Goal: Task Accomplishment & Management: Manage account settings

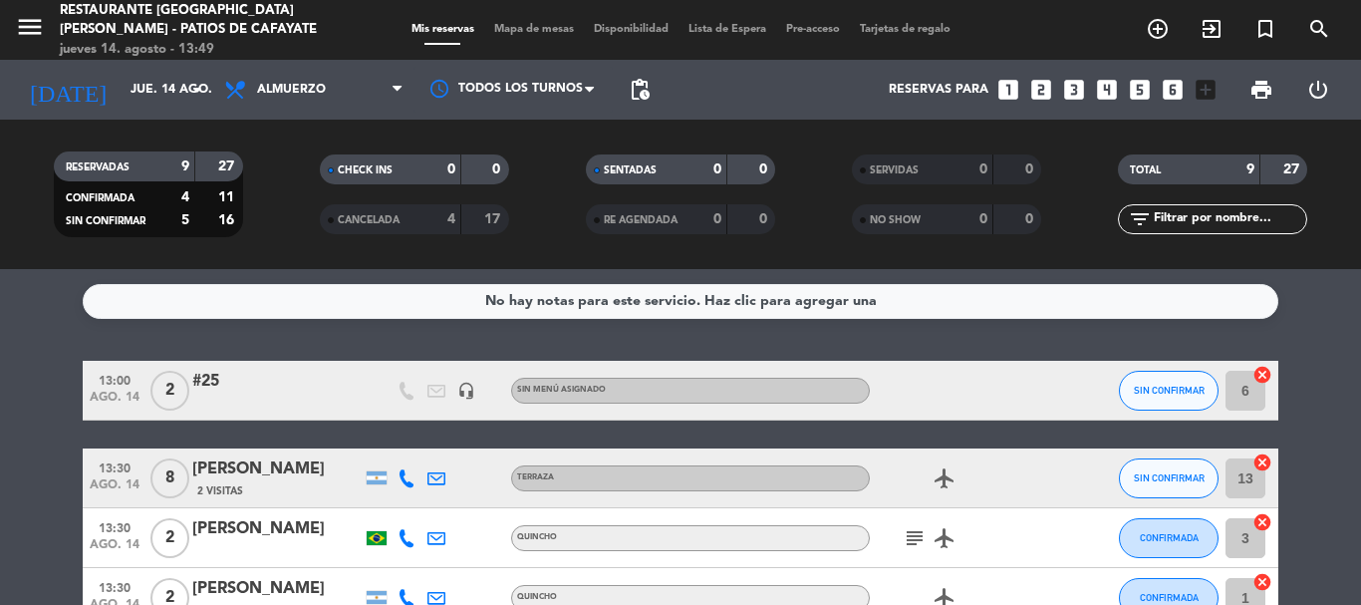
scroll to position [19, 0]
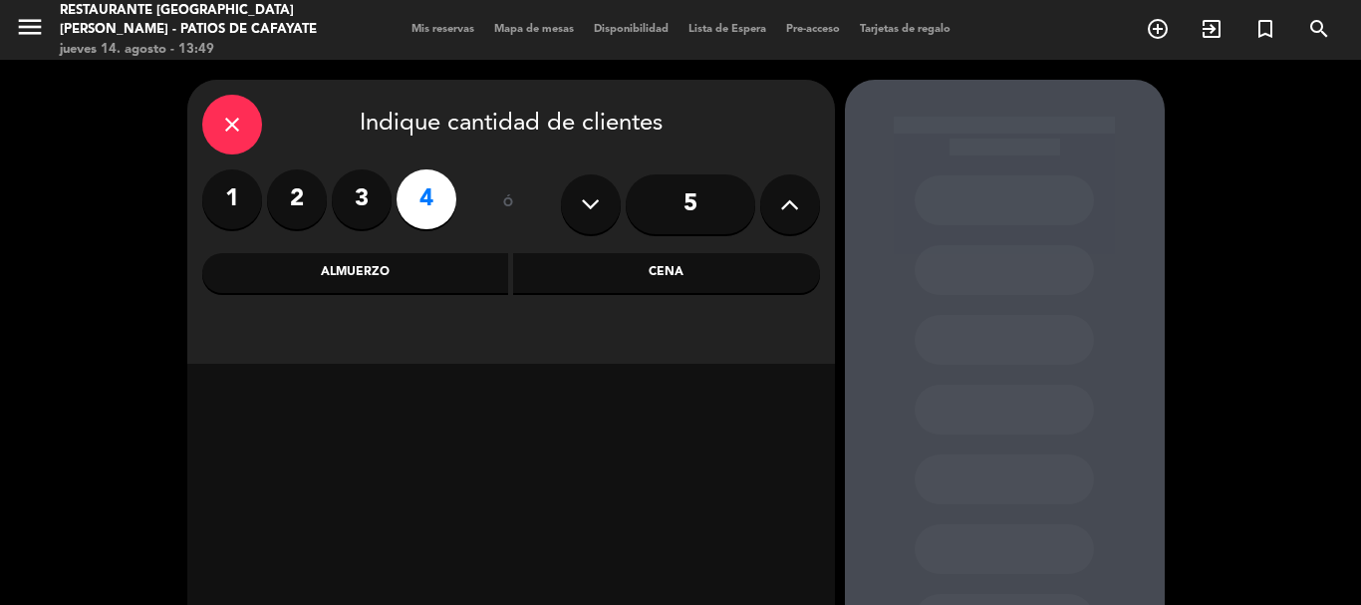
click at [377, 276] on div "Almuerzo" at bounding box center [355, 273] width 307 height 40
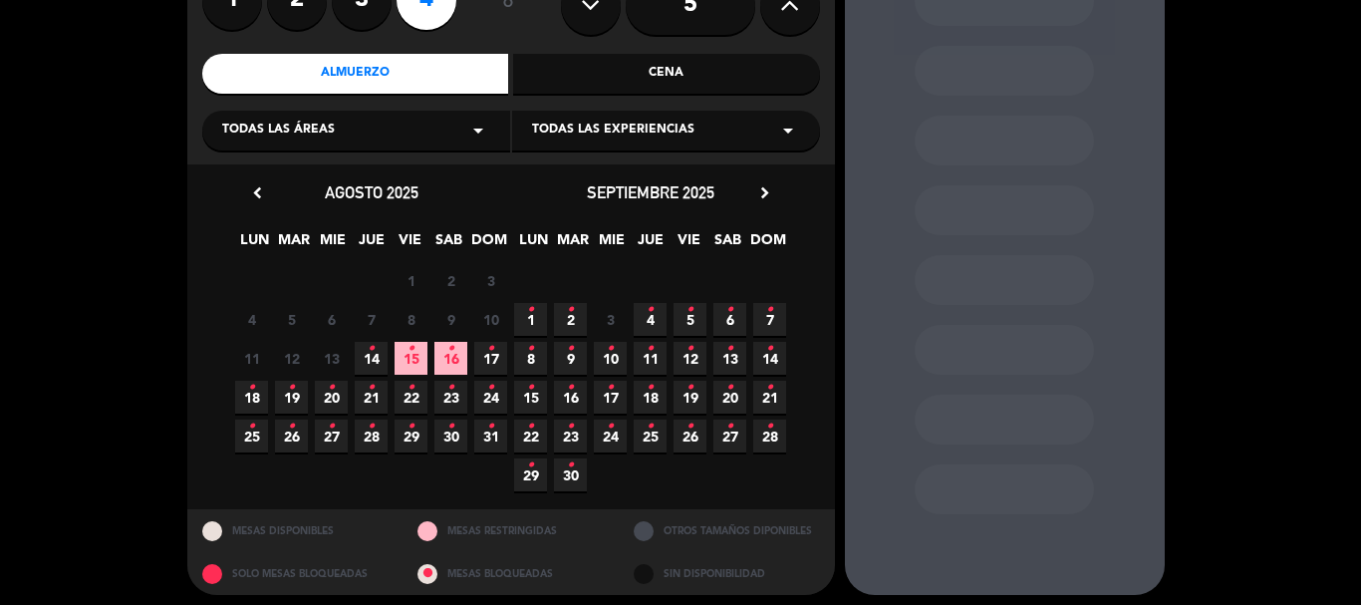
click at [376, 361] on span "14 •" at bounding box center [371, 358] width 33 height 33
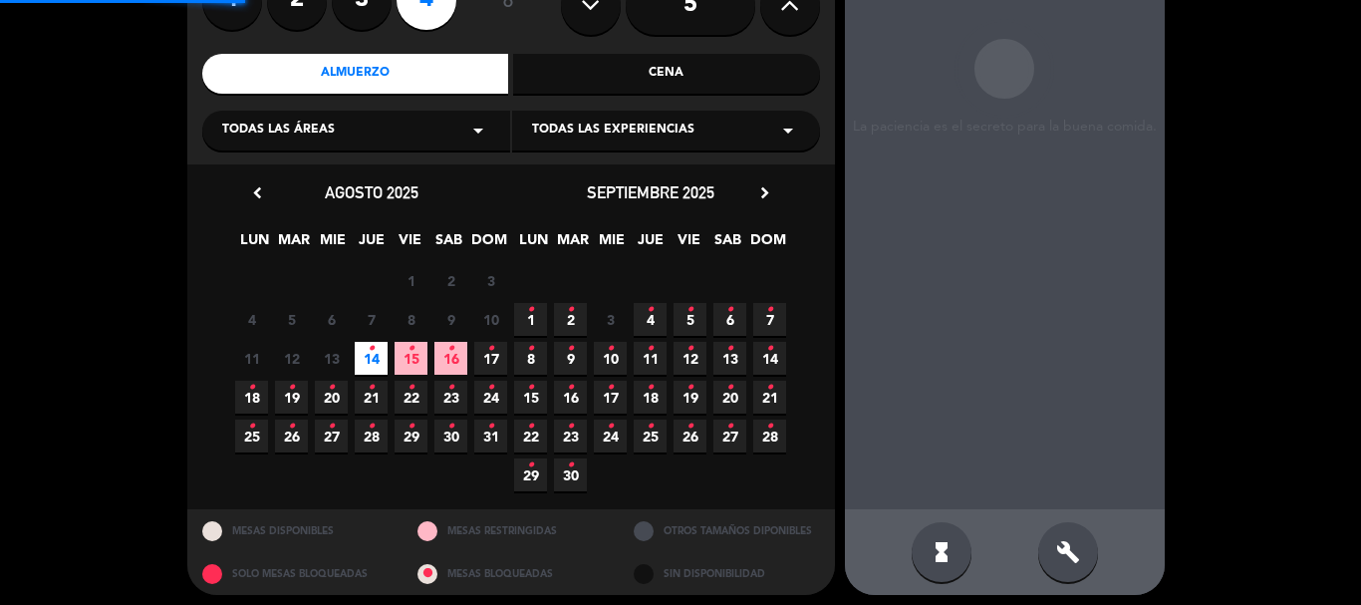
scroll to position [80, 0]
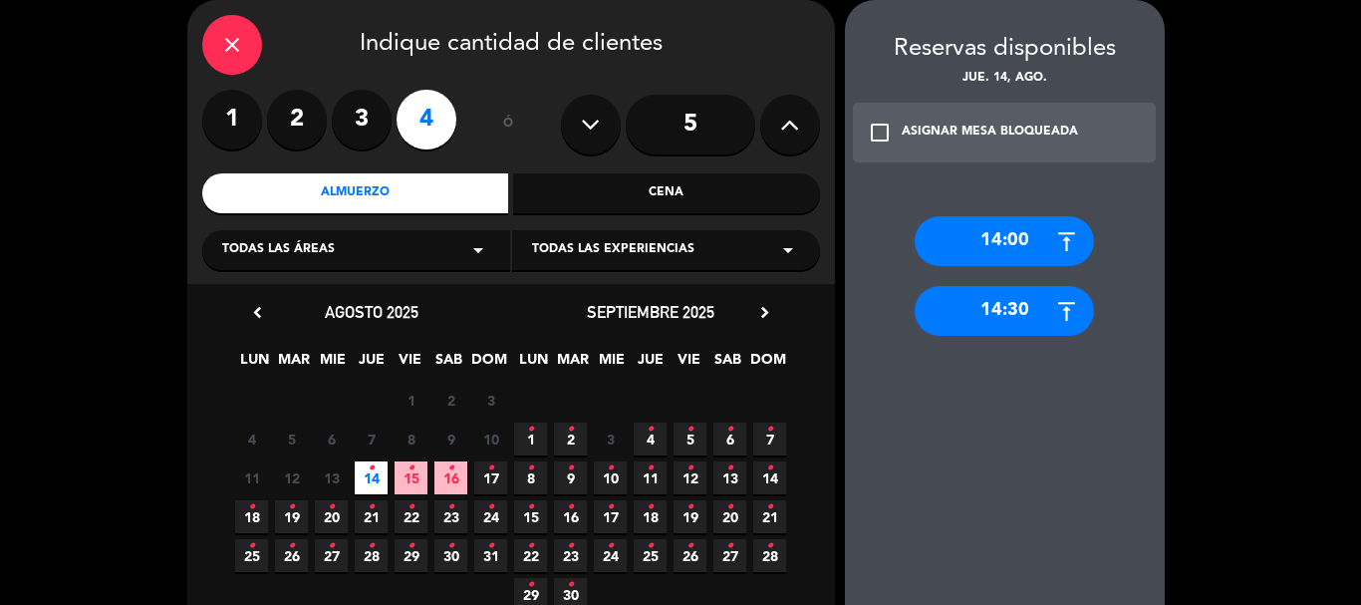
click at [964, 238] on div "14:00" at bounding box center [1004, 241] width 179 height 50
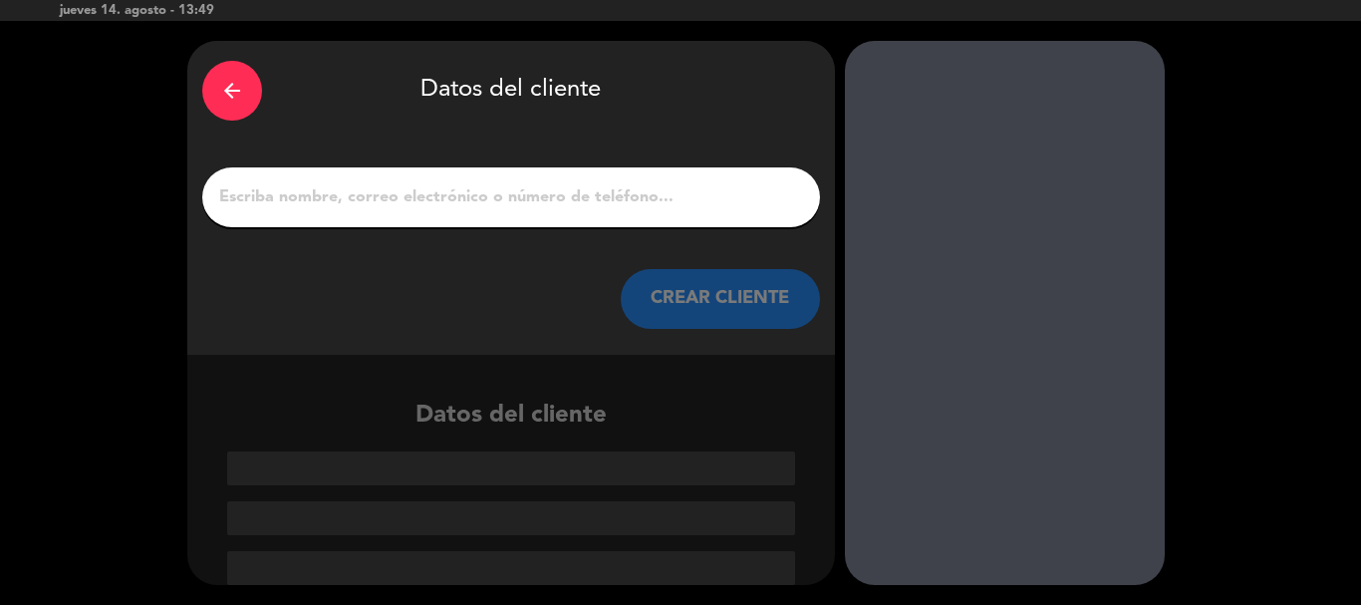
scroll to position [39, 0]
drag, startPoint x: 502, startPoint y: 183, endPoint x: 552, endPoint y: 170, distance: 51.5
click at [502, 184] on input "1" at bounding box center [511, 197] width 588 height 28
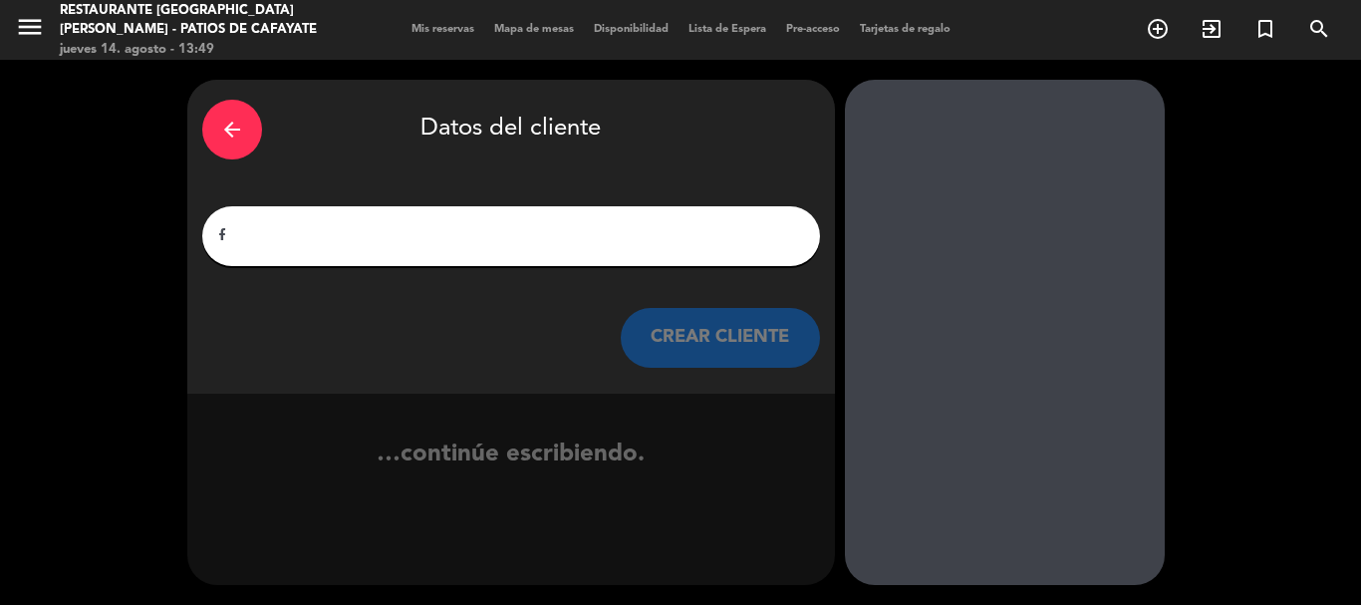
scroll to position [0, 0]
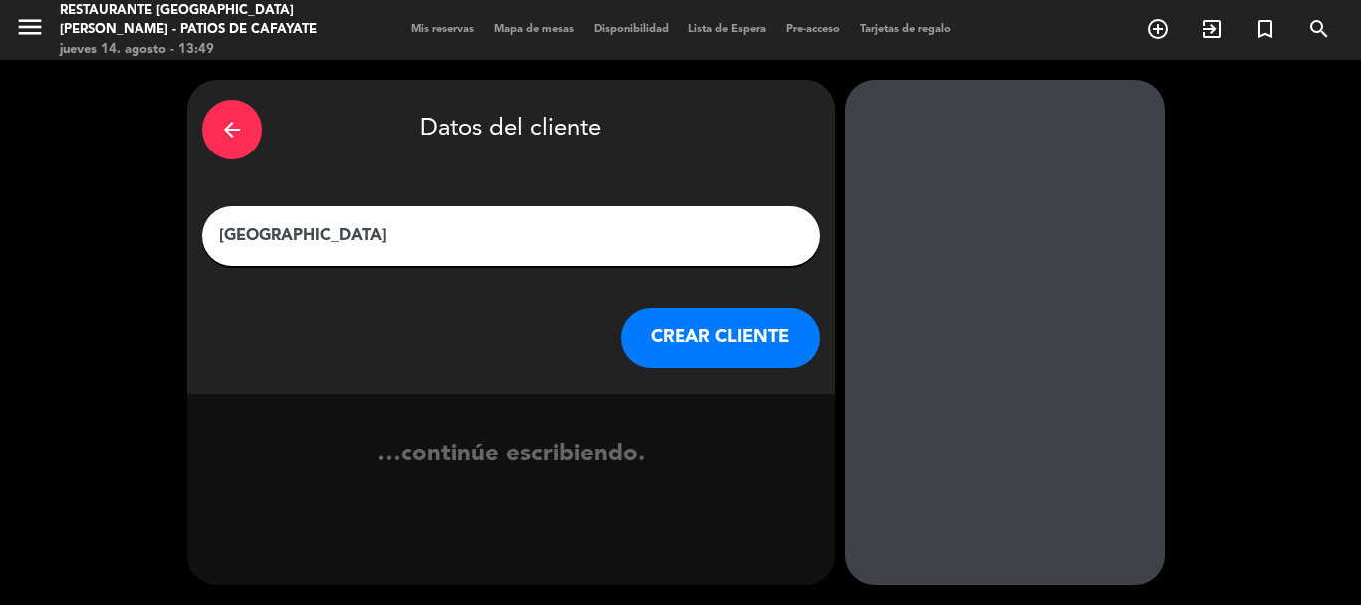
click at [223, 229] on input "[GEOGRAPHIC_DATA]" at bounding box center [511, 236] width 588 height 28
type input "[GEOGRAPHIC_DATA]"
click at [725, 306] on div "arrow_back Datos del cliente [PERSON_NAME] CLIENTE" at bounding box center [511, 237] width 648 height 314
click at [711, 326] on button "CREAR CLIENTE" at bounding box center [720, 338] width 199 height 60
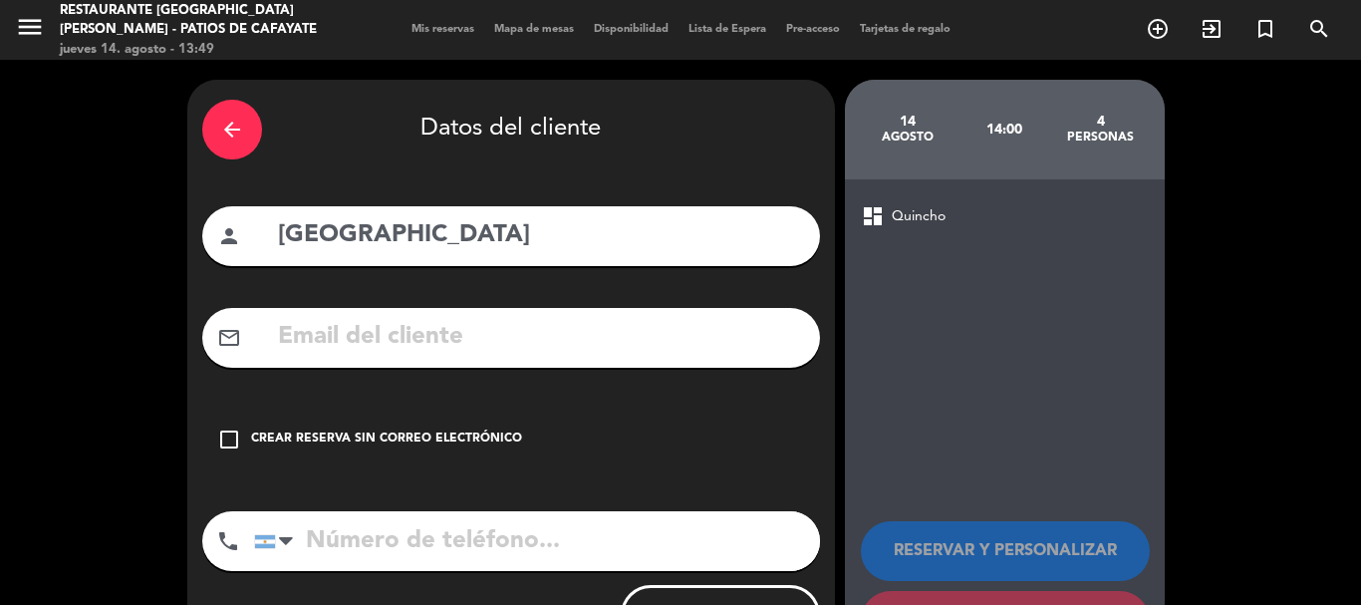
click at [255, 436] on div "Crear reserva sin correo electrónico" at bounding box center [386, 439] width 271 height 20
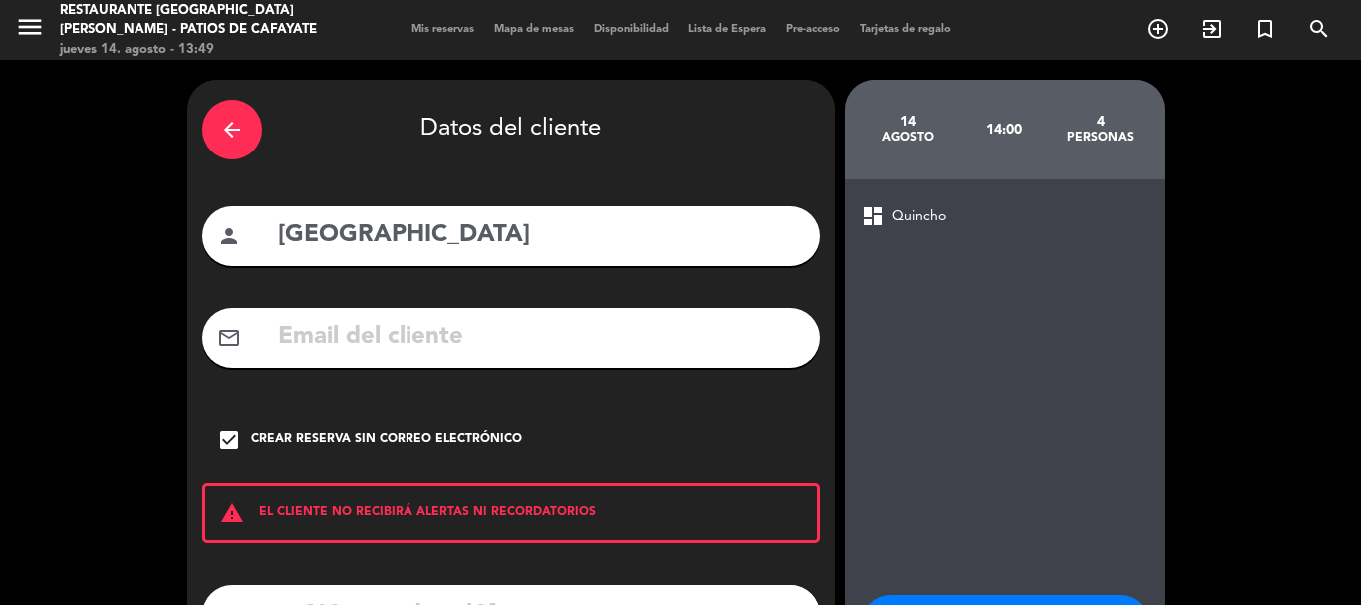
scroll to position [163, 0]
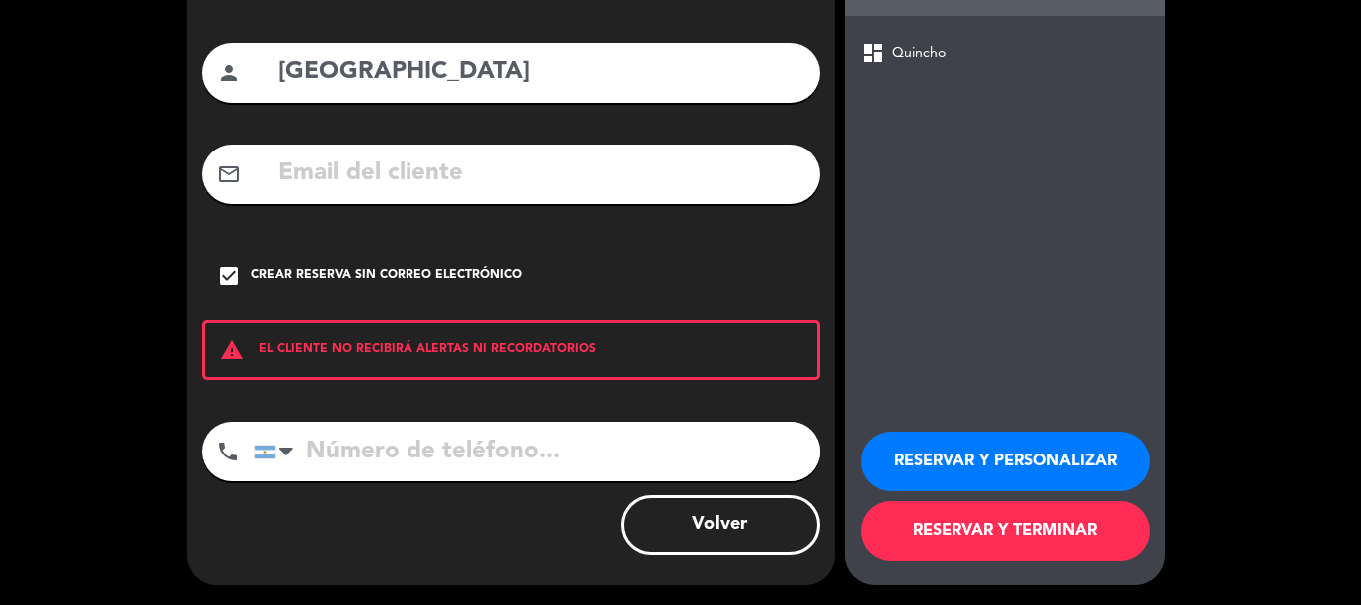
click at [417, 450] on input "tel" at bounding box center [537, 452] width 566 height 60
type input "1130741924"
click at [1045, 535] on button "RESERVAR Y TERMINAR" at bounding box center [1005, 531] width 289 height 60
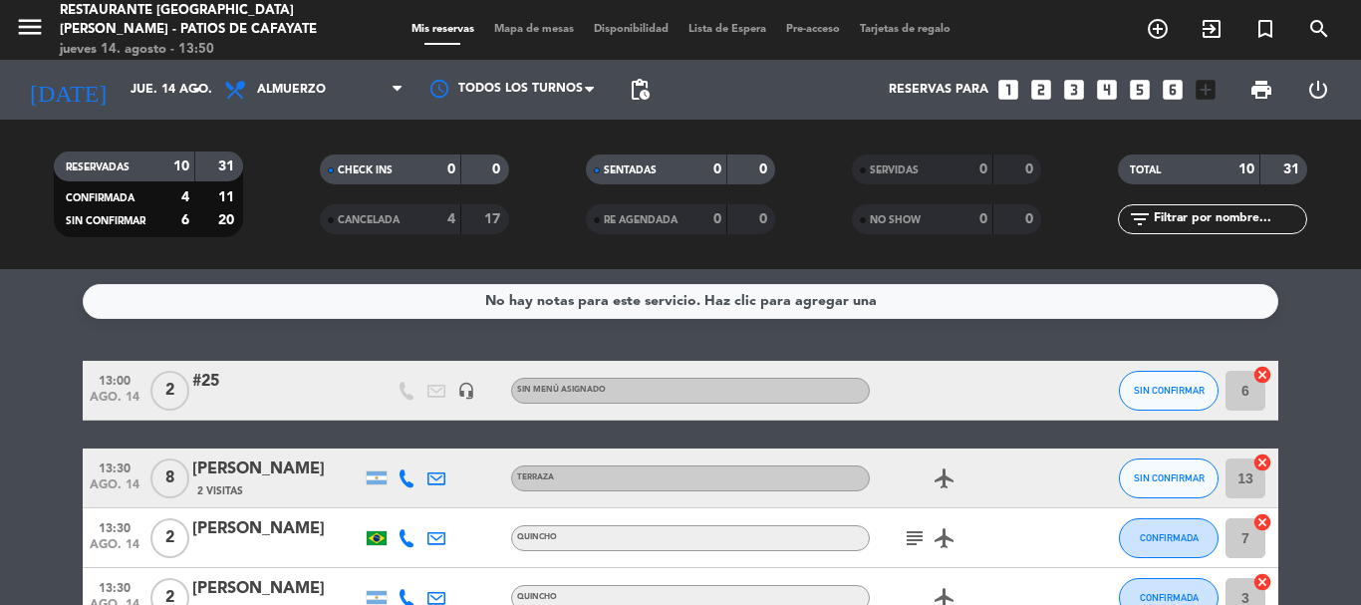
click at [1076, 90] on icon "looks_3" at bounding box center [1074, 90] width 26 height 26
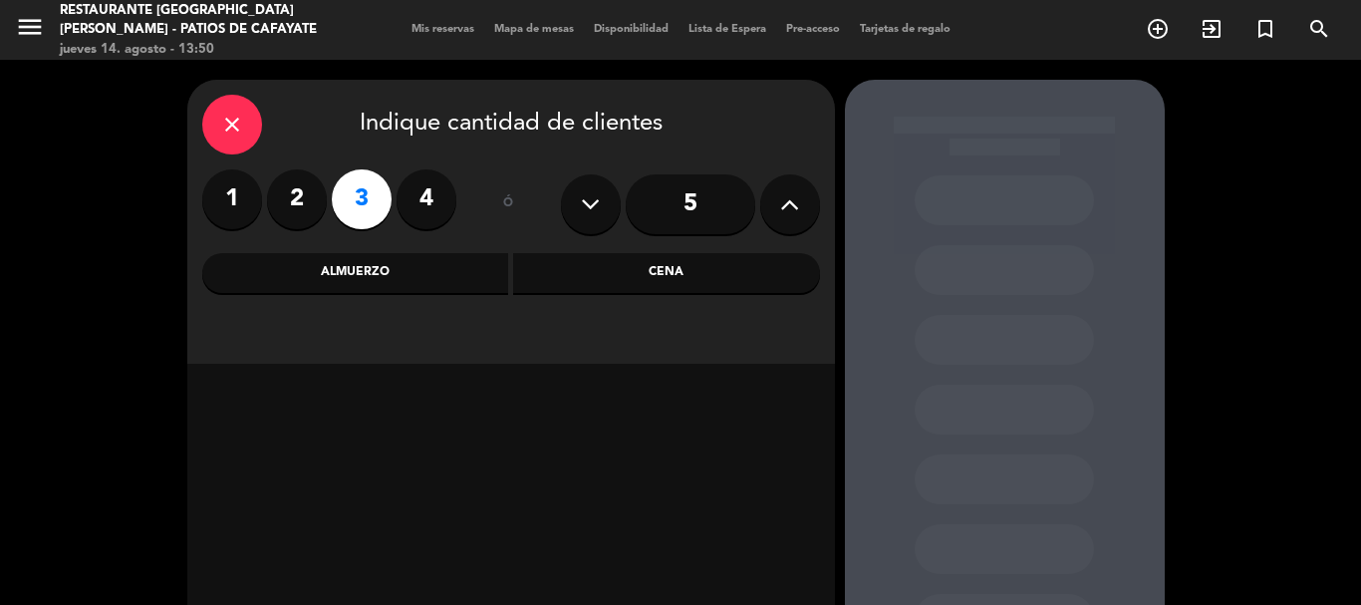
click at [410, 281] on div "Almuerzo" at bounding box center [355, 273] width 307 height 40
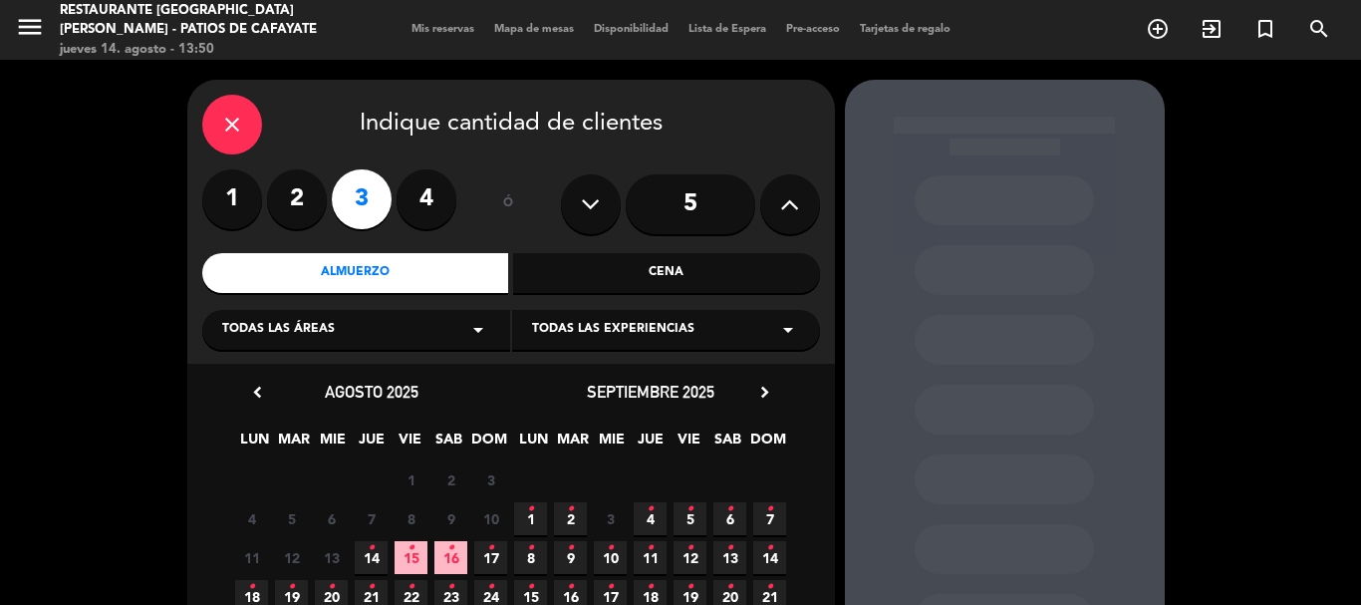
click at [371, 552] on icon "•" at bounding box center [371, 548] width 7 height 32
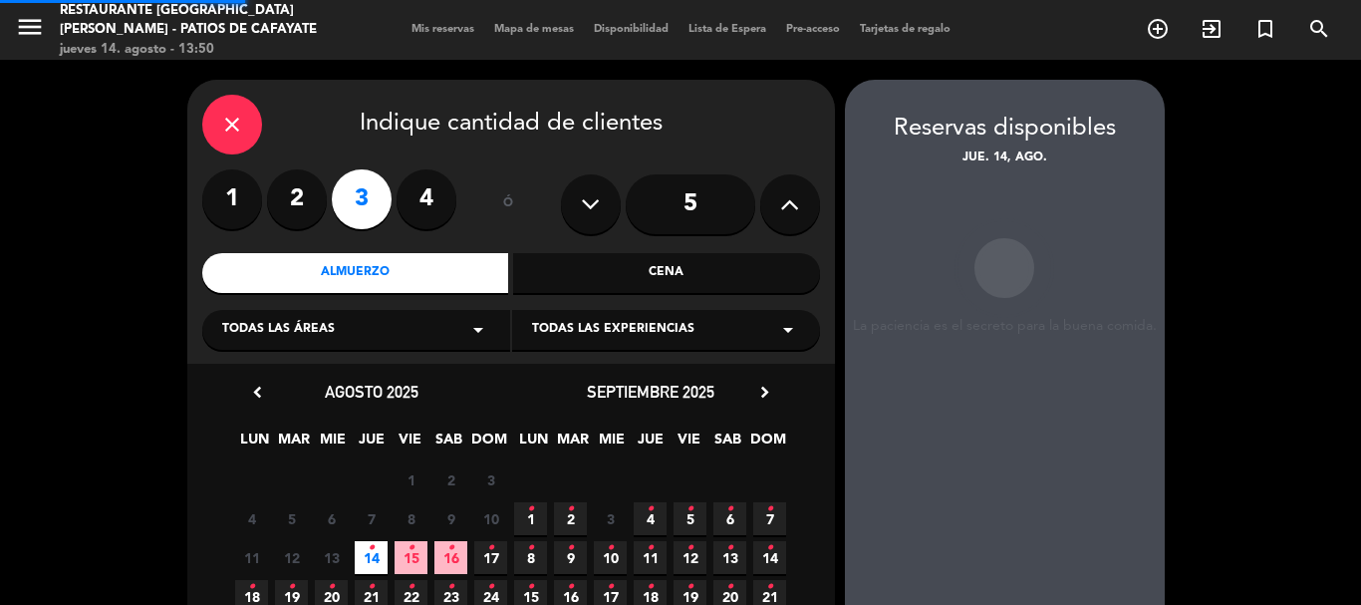
scroll to position [80, 0]
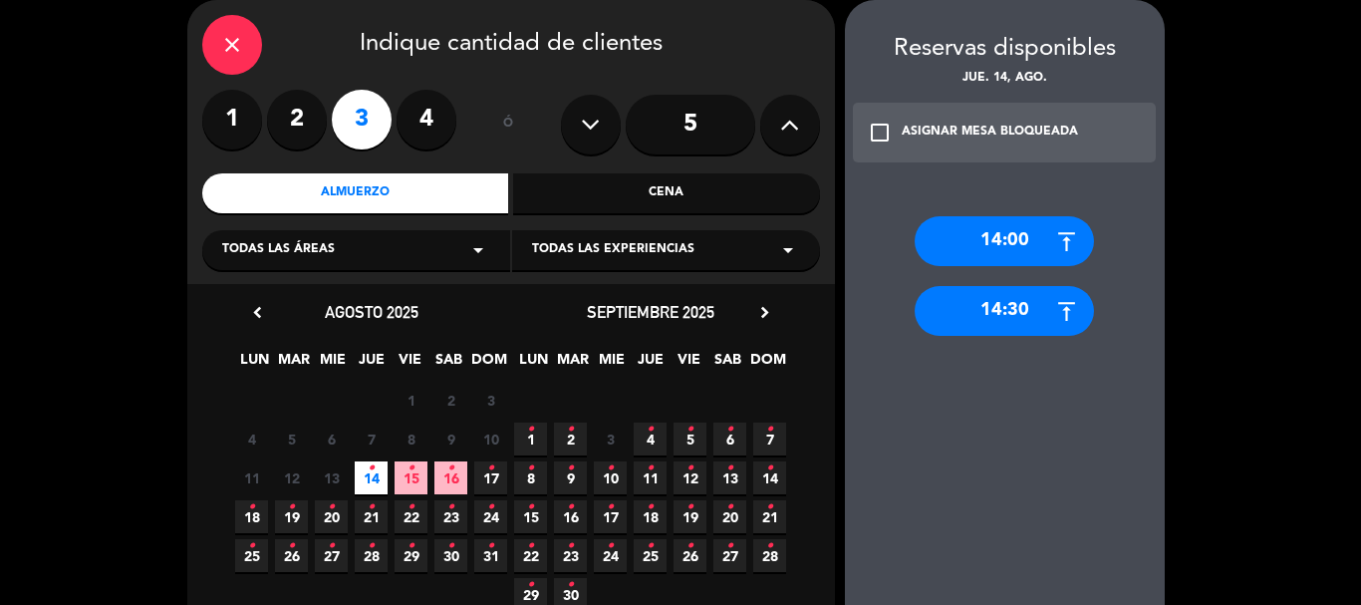
click at [1004, 240] on div "14:00" at bounding box center [1004, 241] width 179 height 50
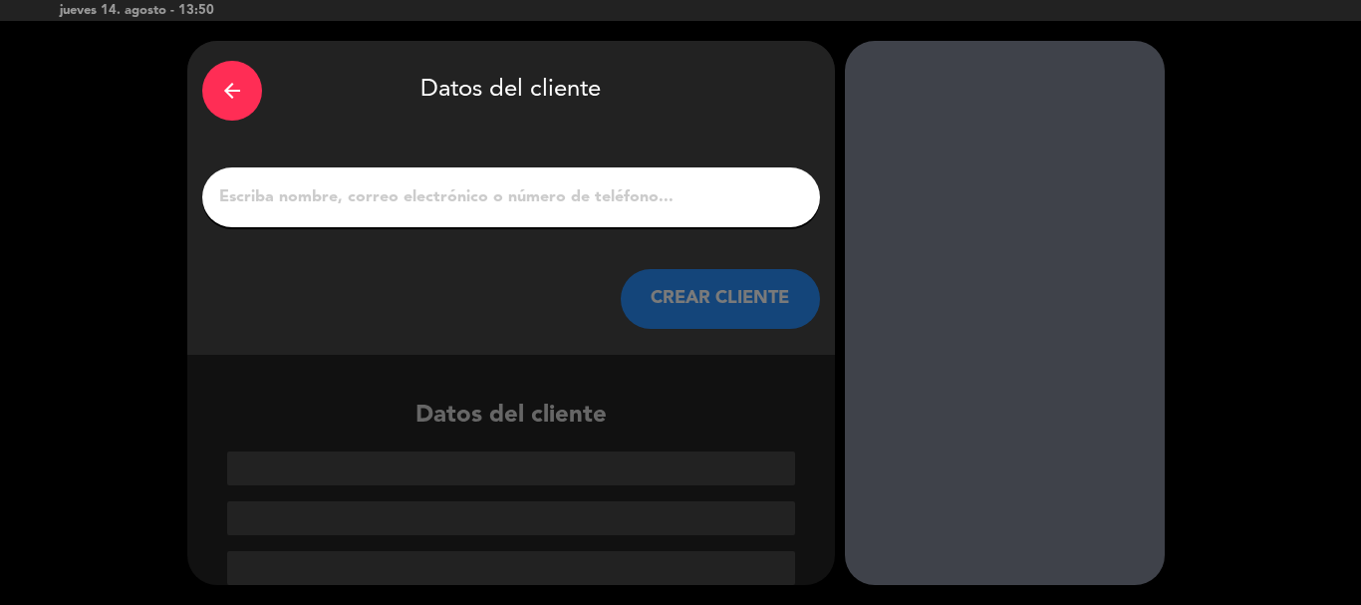
scroll to position [39, 0]
click at [442, 206] on input "1" at bounding box center [511, 197] width 588 height 28
type input "n"
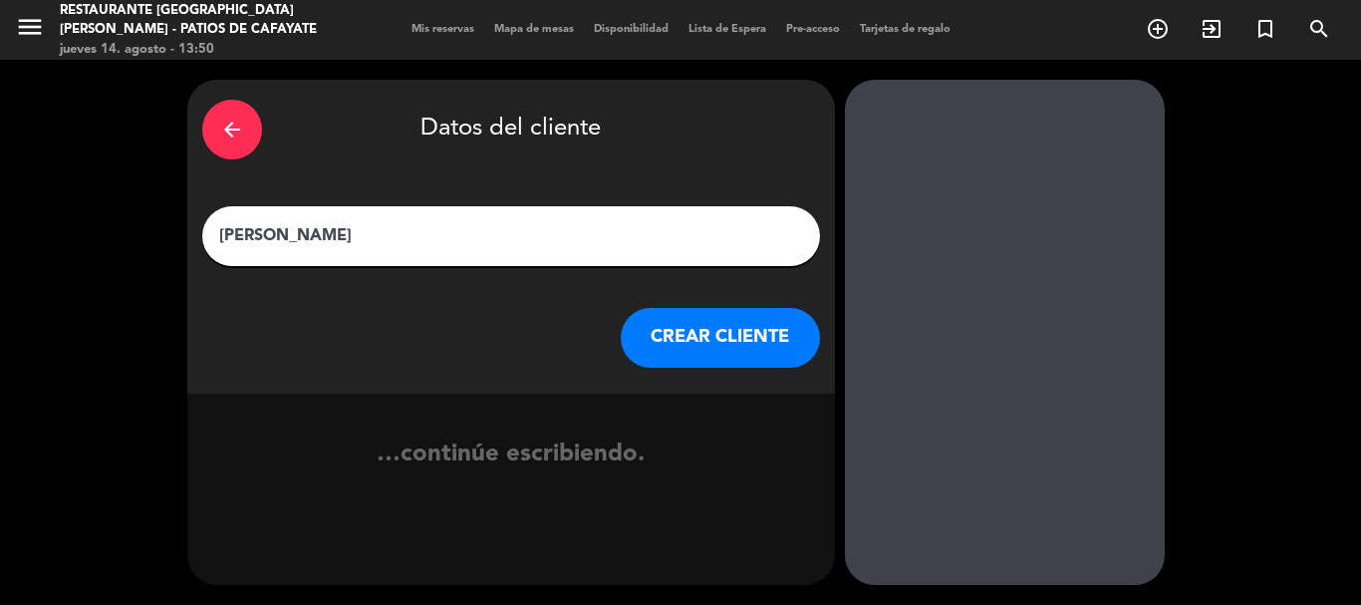
type input "[PERSON_NAME]"
click at [660, 312] on button "CREAR CLIENTE" at bounding box center [720, 338] width 199 height 60
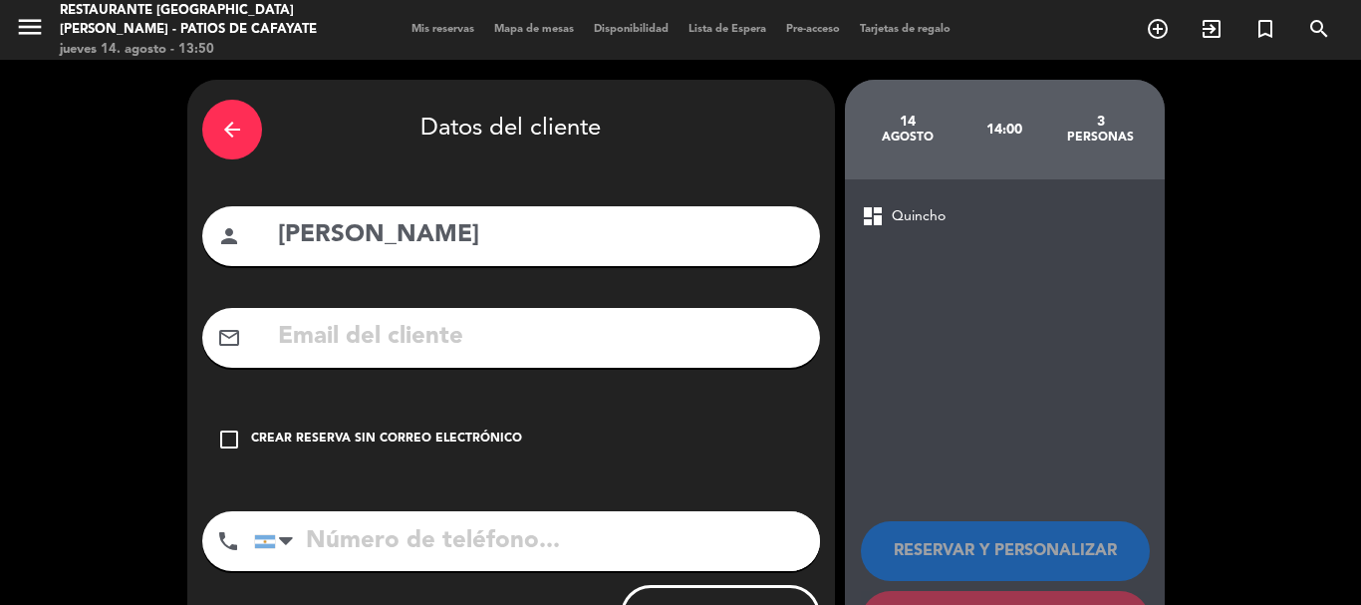
click at [270, 426] on div "check_box_outline_blank Crear reserva sin correo electrónico" at bounding box center [511, 440] width 618 height 60
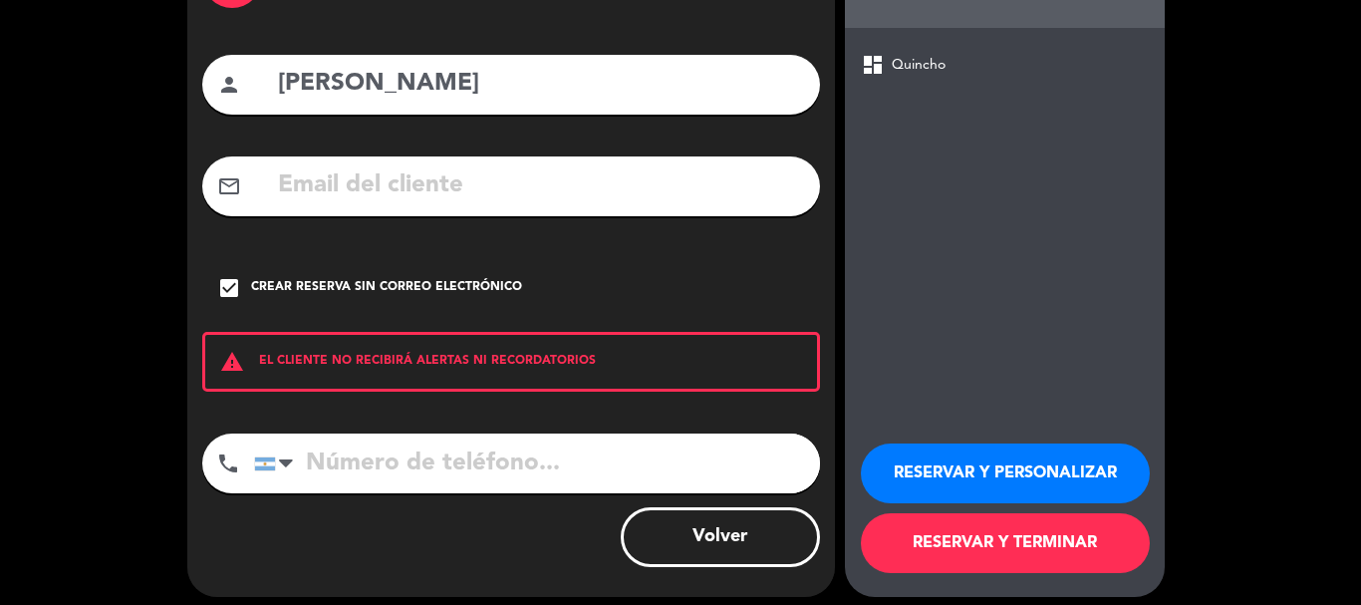
scroll to position [163, 0]
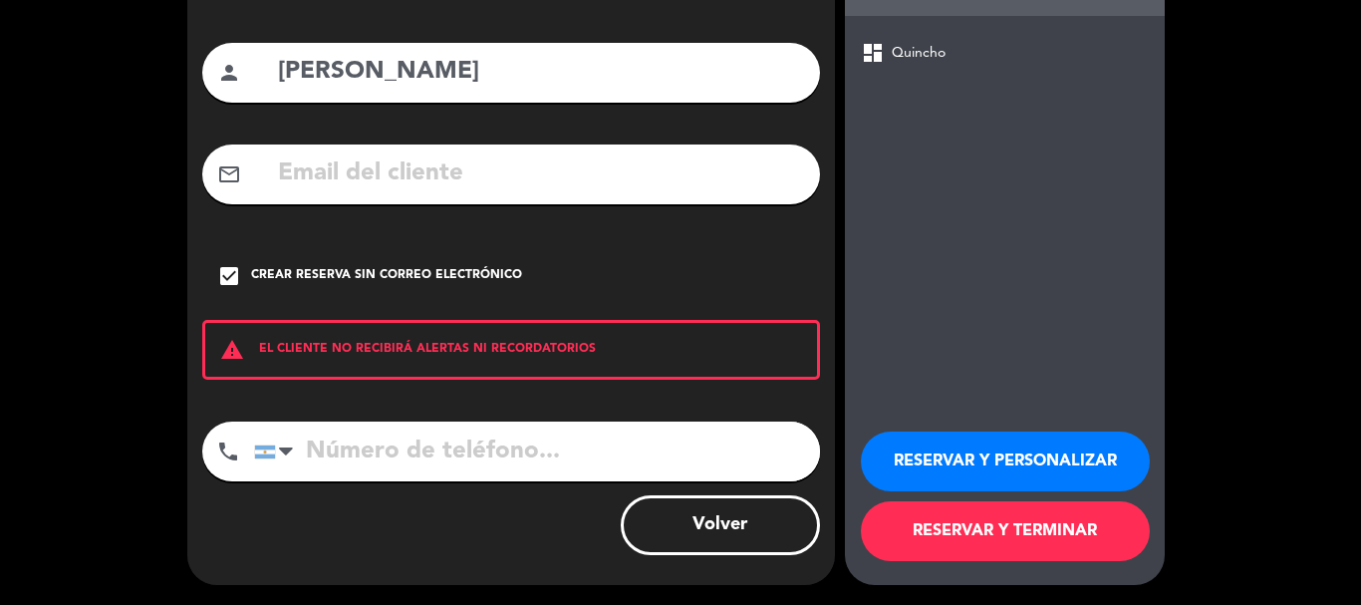
click at [315, 446] on input "tel" at bounding box center [537, 452] width 566 height 60
type input "3492417345"
click at [1060, 530] on button "RESERVAR Y TERMINAR" at bounding box center [1005, 531] width 289 height 60
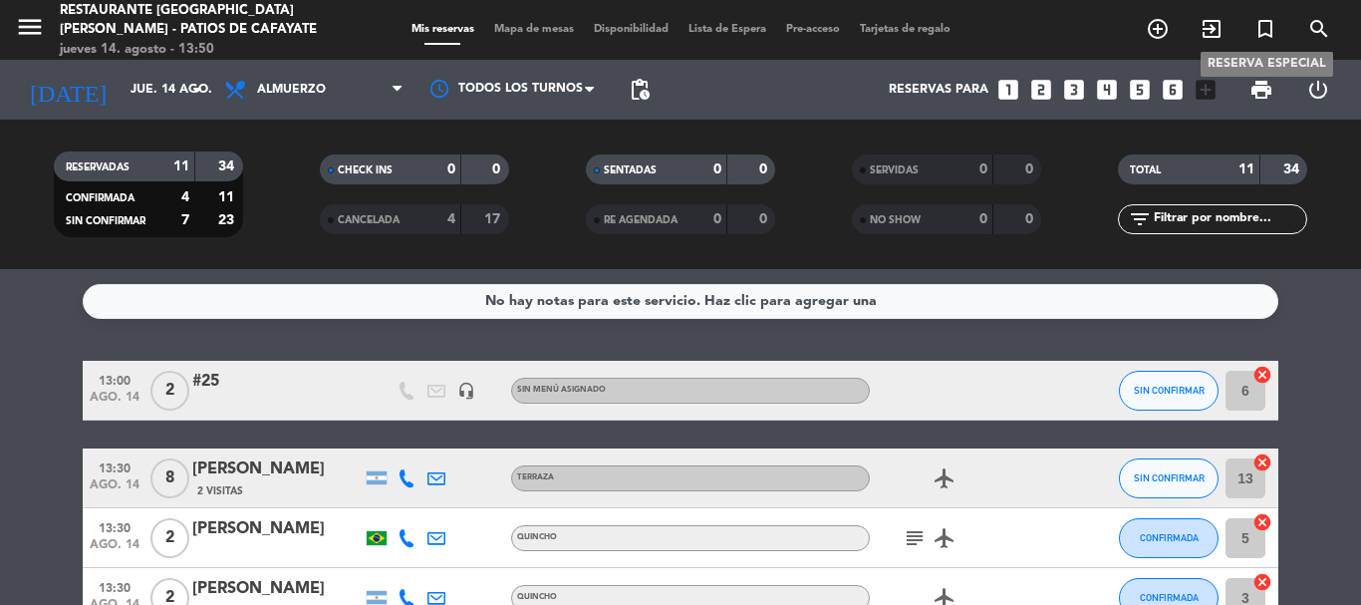
click at [1262, 28] on icon "turned_in_not" at bounding box center [1266, 29] width 24 height 24
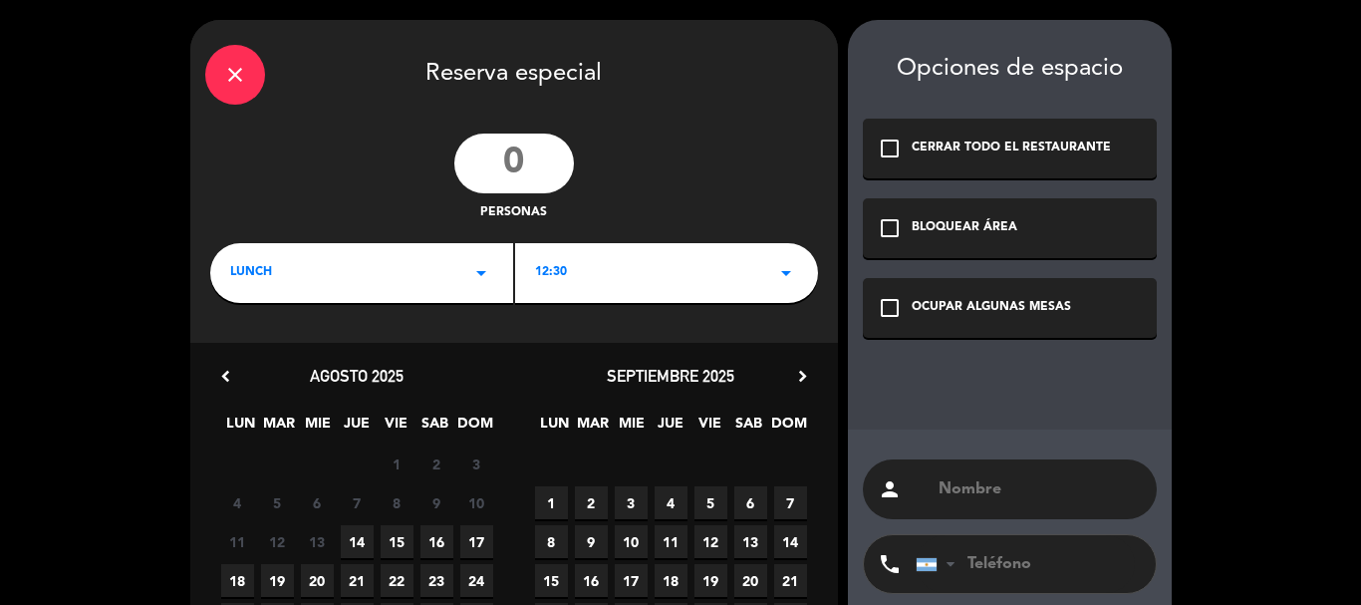
click at [558, 161] on input "number" at bounding box center [514, 164] width 120 height 60
type input "8"
click at [357, 533] on span "14" at bounding box center [357, 541] width 33 height 33
click at [659, 270] on div "12:30 arrow_drop_down" at bounding box center [666, 273] width 303 height 60
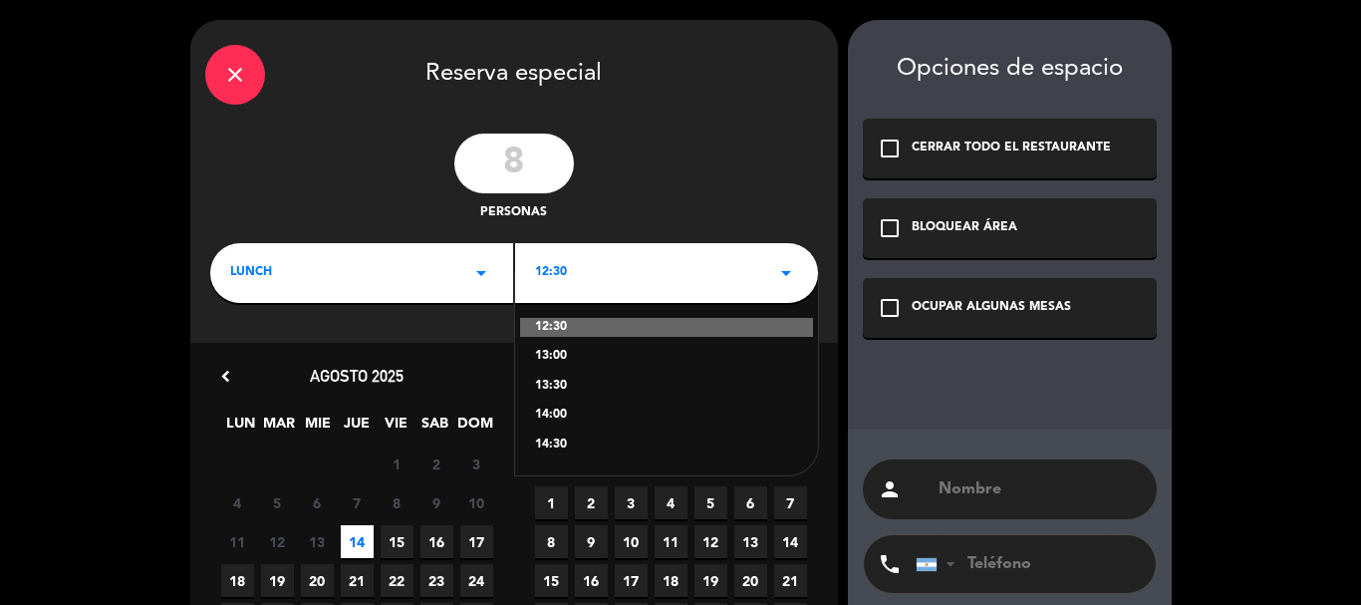
click at [562, 384] on div "13:30" at bounding box center [666, 387] width 263 height 20
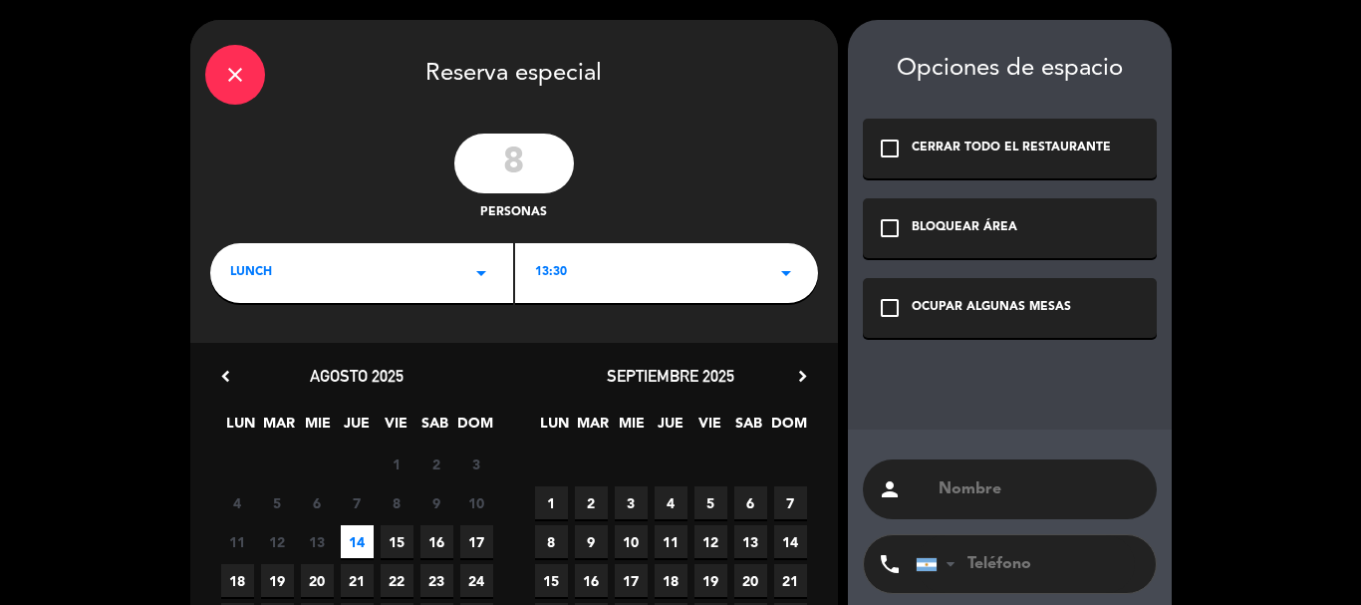
scroll to position [191, 0]
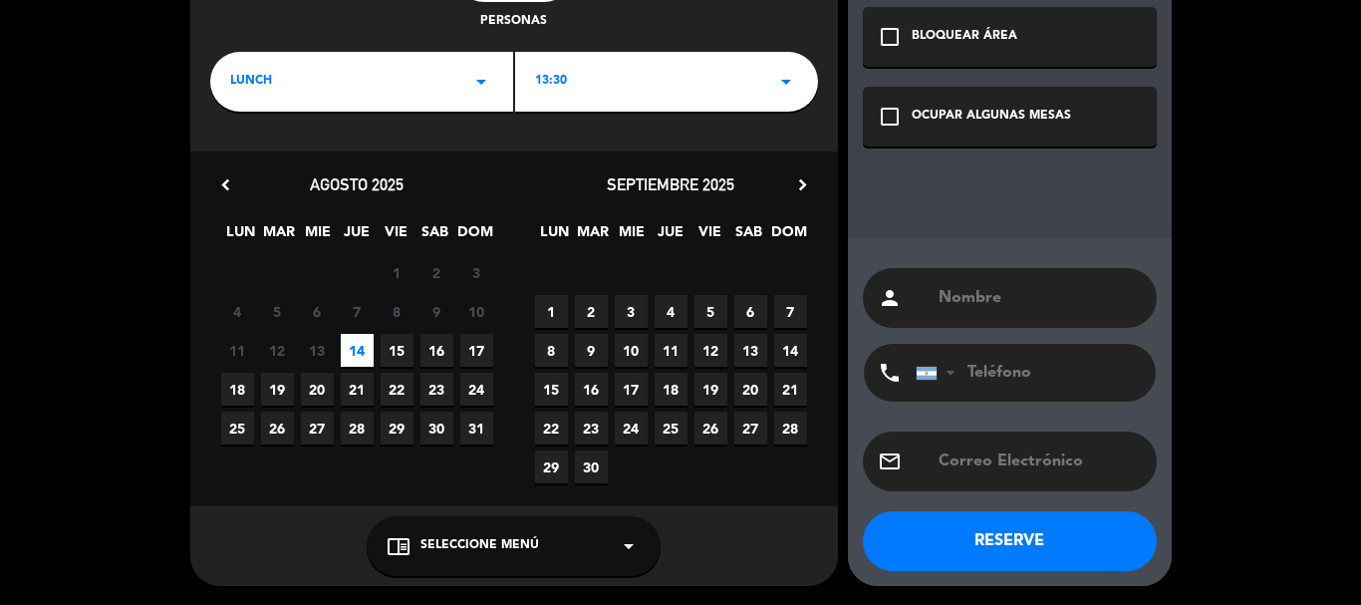
click at [983, 364] on input "tel" at bounding box center [1025, 373] width 219 height 58
type input "#12,14,18 Y 20"
click at [1026, 541] on button "RESERVE" at bounding box center [1010, 541] width 294 height 60
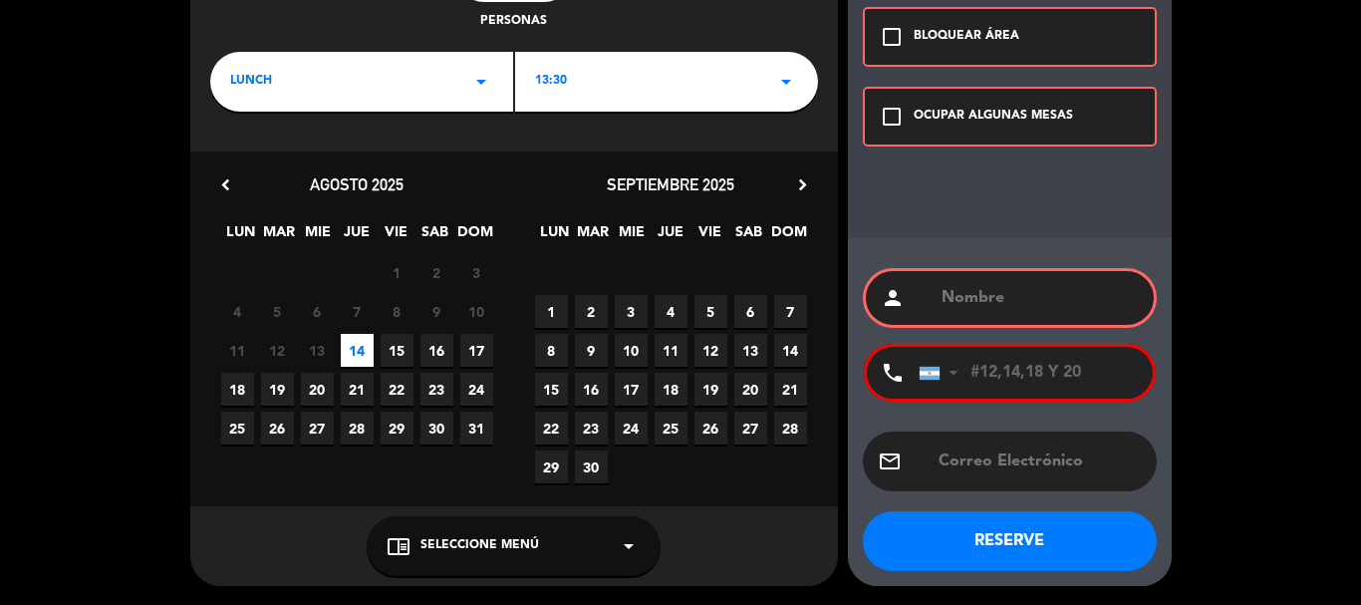
click at [895, 126] on icon "check_box_outline_blank" at bounding box center [892, 117] width 24 height 24
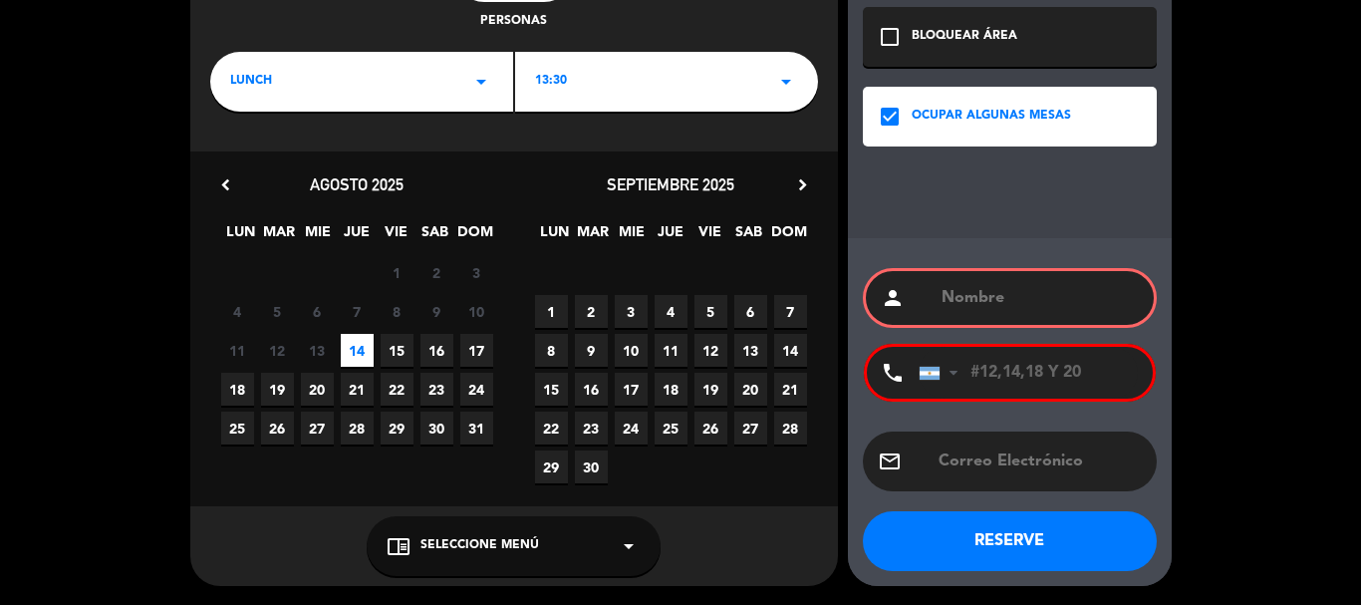
click at [1041, 558] on button "RESERVE" at bounding box center [1010, 541] width 294 height 60
click at [993, 299] on input "text" at bounding box center [1039, 298] width 199 height 28
drag, startPoint x: 1024, startPoint y: 362, endPoint x: 970, endPoint y: 369, distance: 55.3
click at [970, 369] on input "#12,14,18 Y 20" at bounding box center [1028, 373] width 219 height 52
click at [1016, 297] on input "text" at bounding box center [1039, 298] width 199 height 28
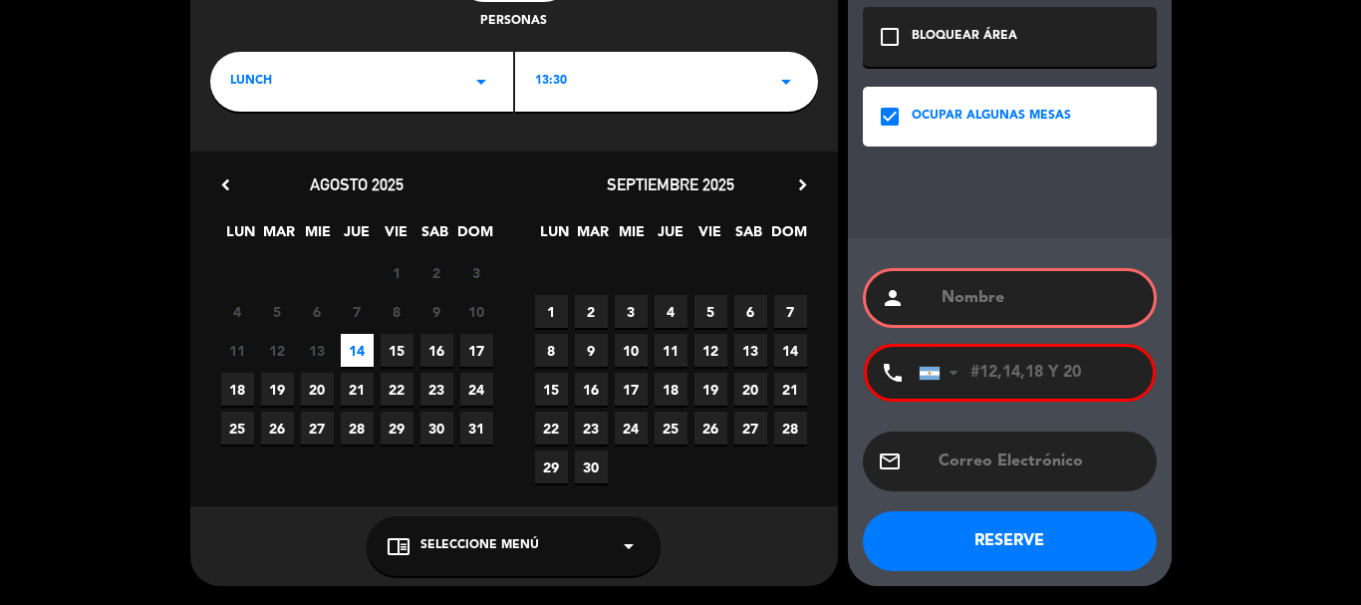
paste input "#12,14,18 Y 20"
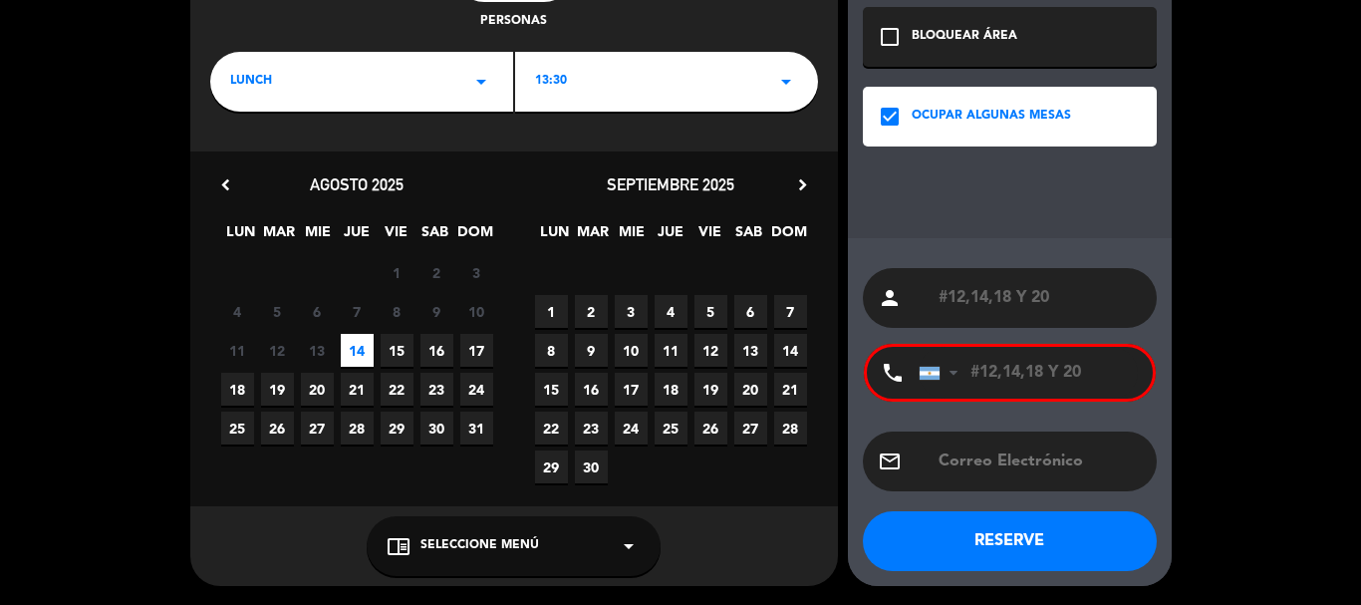
type input "#12,14,18 Y 20"
click at [1065, 538] on button "RESERVE" at bounding box center [1010, 541] width 294 height 60
click at [1097, 368] on input "#12,14,18 Y 20" at bounding box center [1028, 373] width 219 height 52
drag, startPoint x: 1097, startPoint y: 368, endPoint x: 764, endPoint y: 372, distance: 332.9
click at [764, 372] on div "close Reserva especial 8 personas LUNCH arrow_drop_down 13:30 arrow_drop_down c…" at bounding box center [680, 207] width 1361 height 797
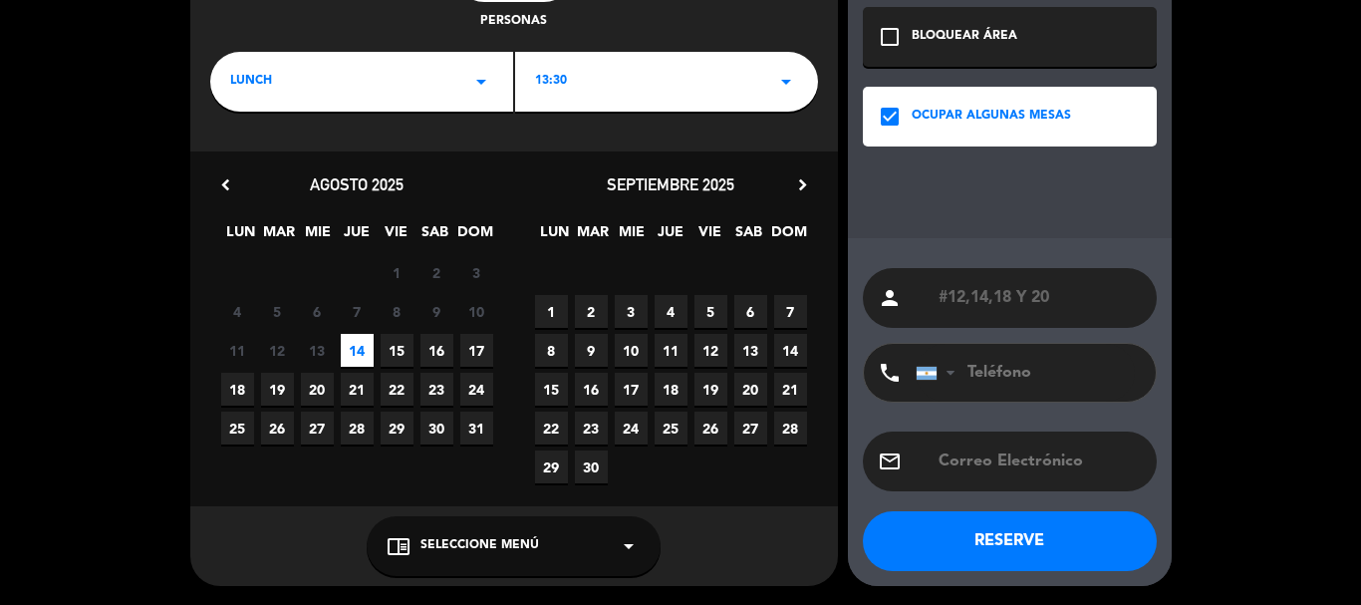
click at [1069, 540] on button "RESERVE" at bounding box center [1010, 541] width 294 height 60
click at [90, 90] on div "close Reserva especial 8 personas LUNCH arrow_drop_down 13:30 arrow_drop_down c…" at bounding box center [680, 207] width 1361 height 797
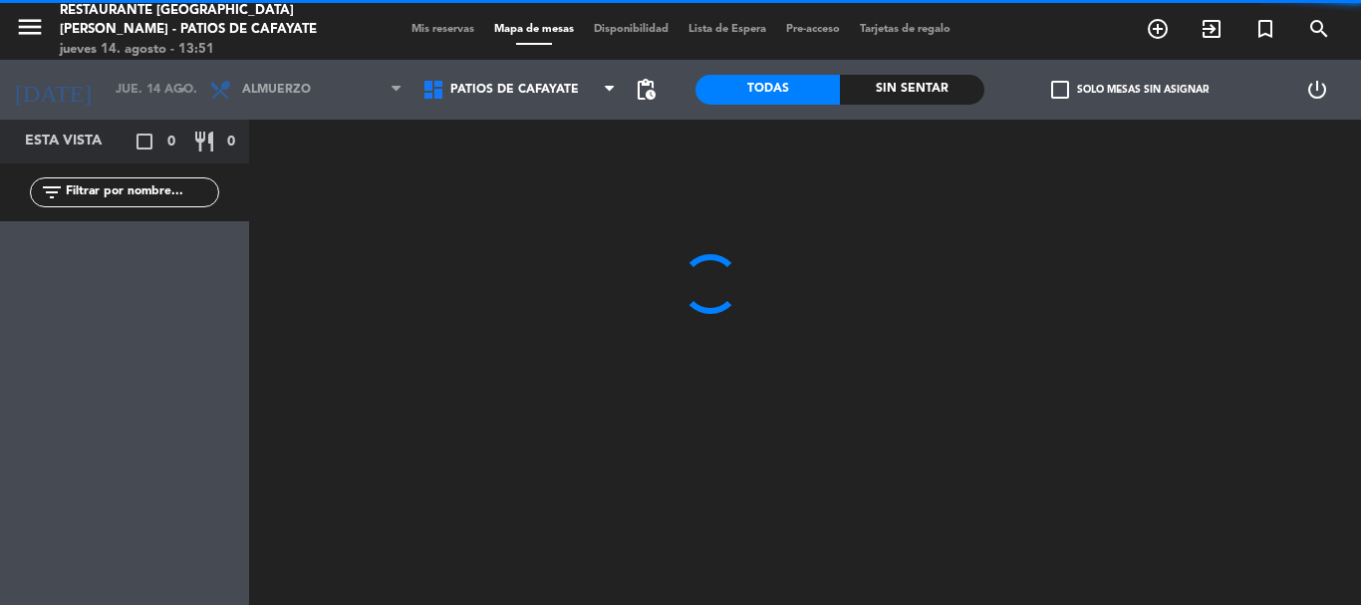
click at [403, 29] on span "Mis reservas" at bounding box center [443, 29] width 83 height 11
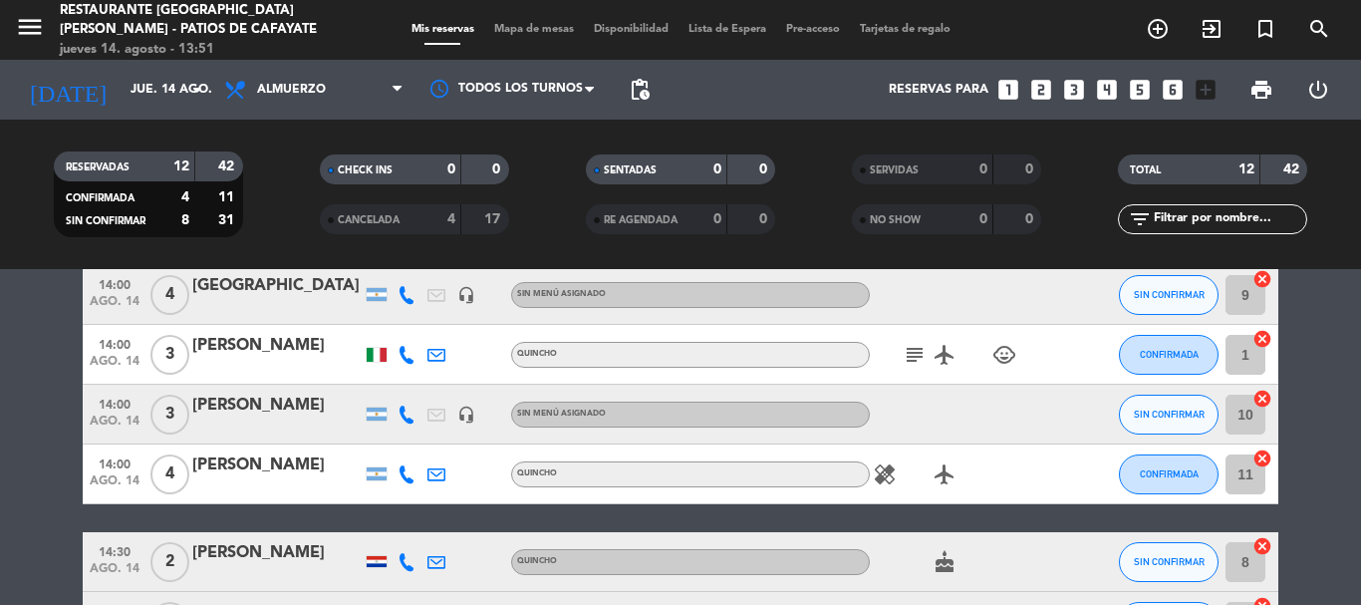
scroll to position [557, 0]
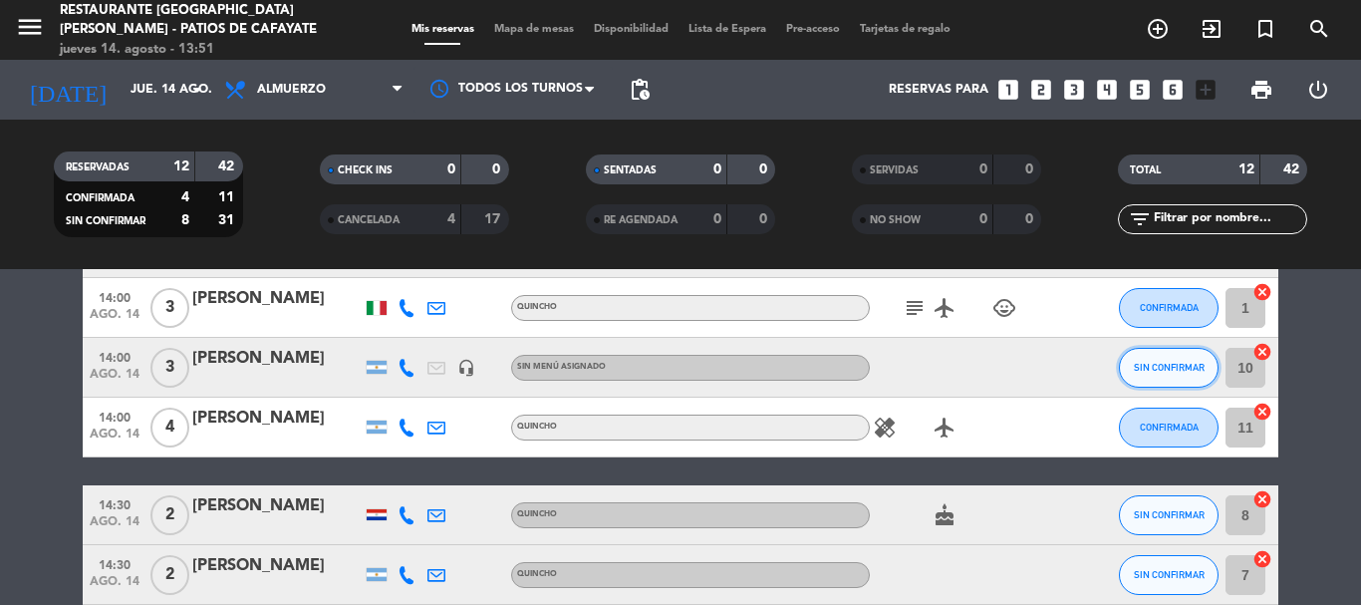
click at [1173, 368] on span "SIN CONFIRMAR" at bounding box center [1169, 367] width 71 height 11
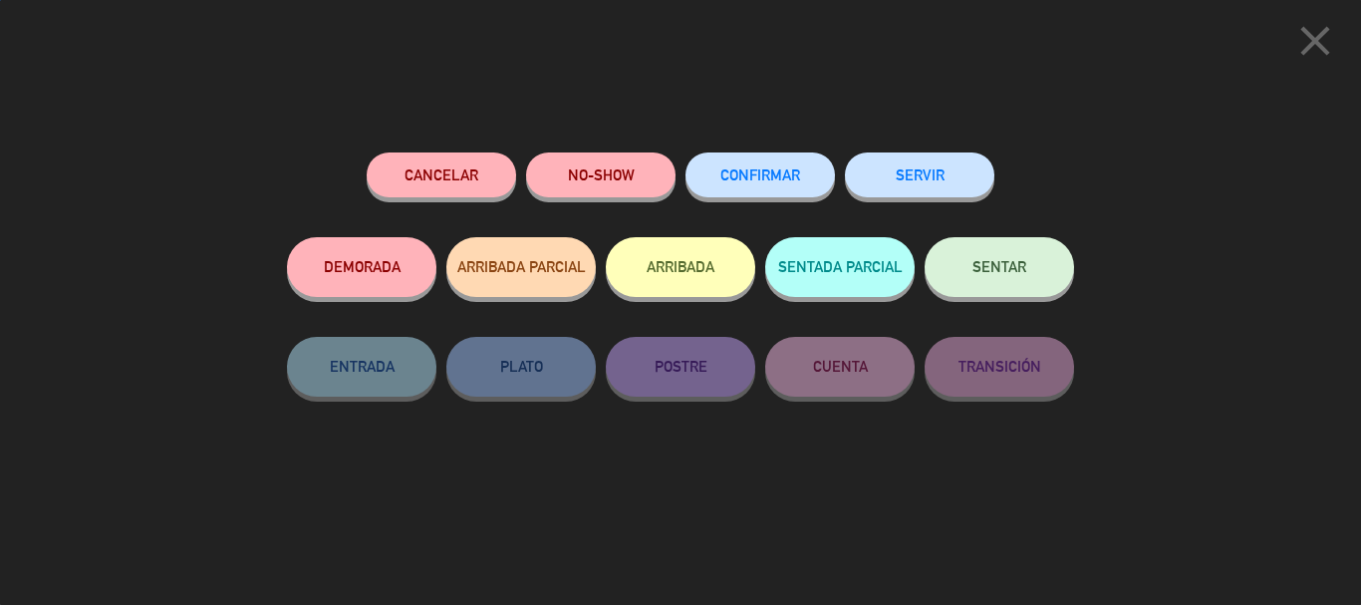
click at [701, 256] on button "ARRIBADA" at bounding box center [680, 267] width 149 height 60
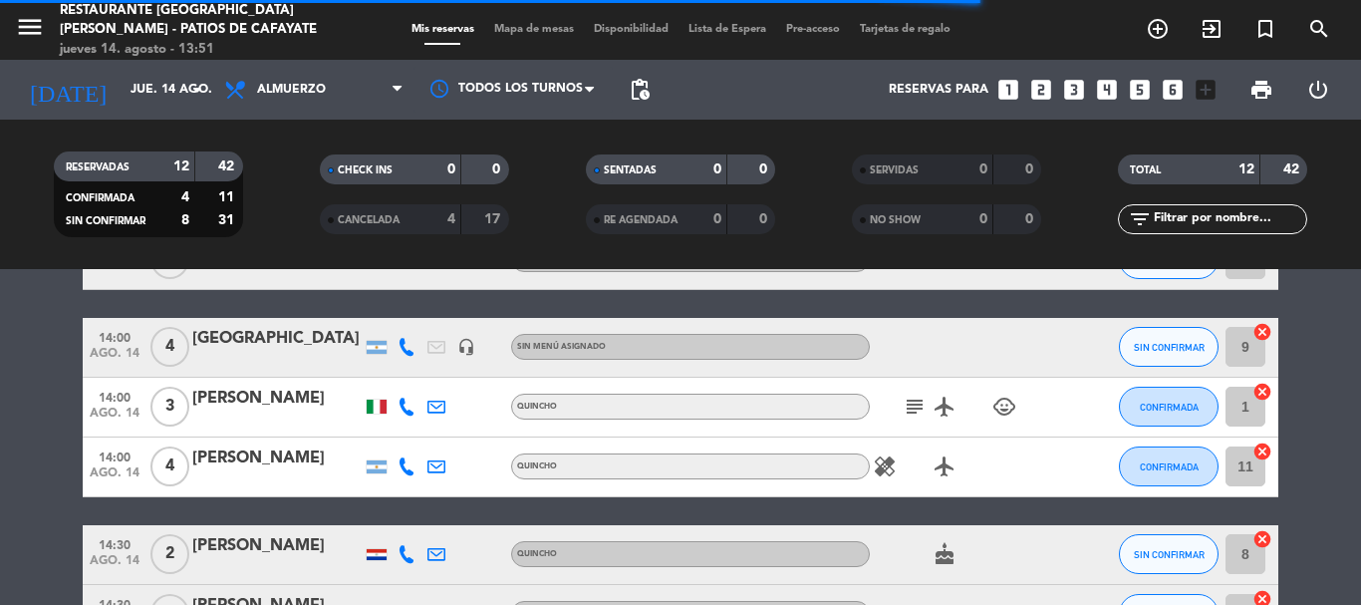
scroll to position [597, 0]
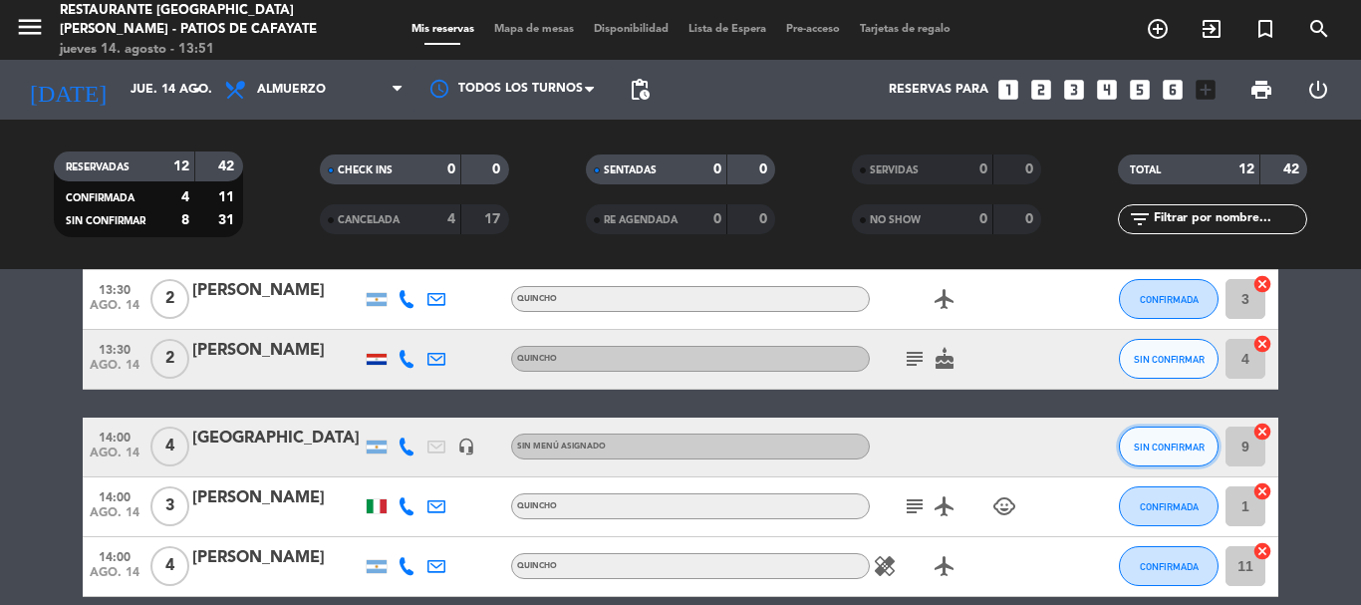
click at [1160, 434] on button "SIN CONFIRMAR" at bounding box center [1169, 447] width 100 height 40
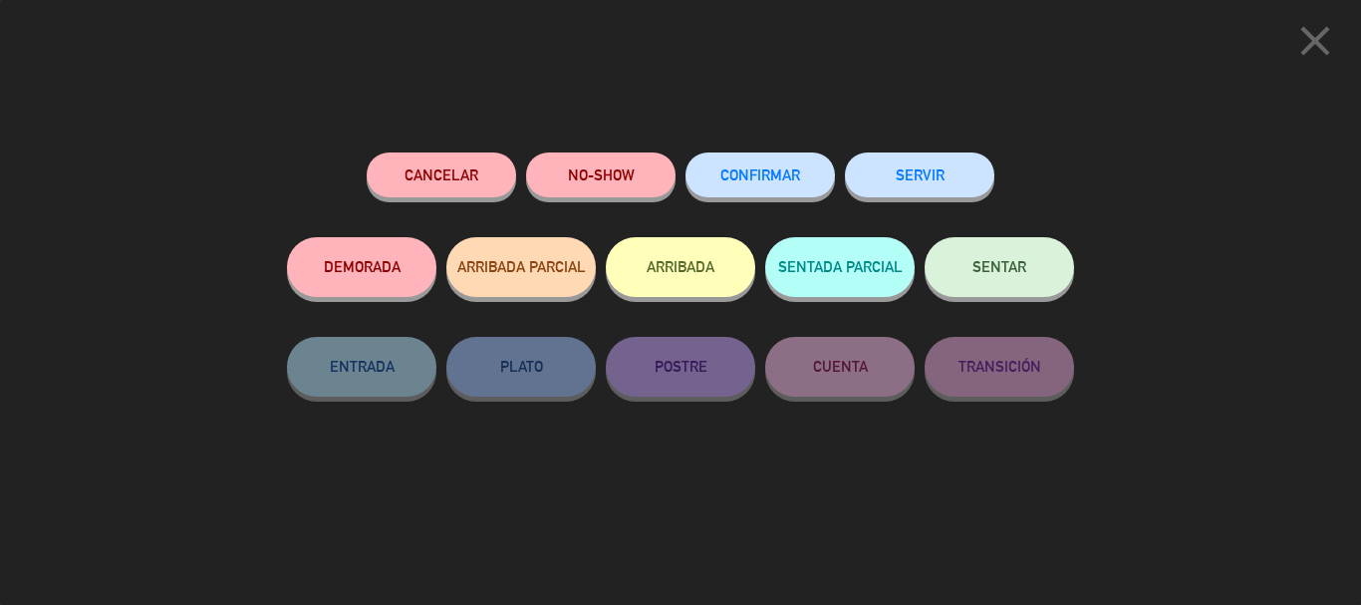
click at [702, 259] on button "ARRIBADA" at bounding box center [680, 267] width 149 height 60
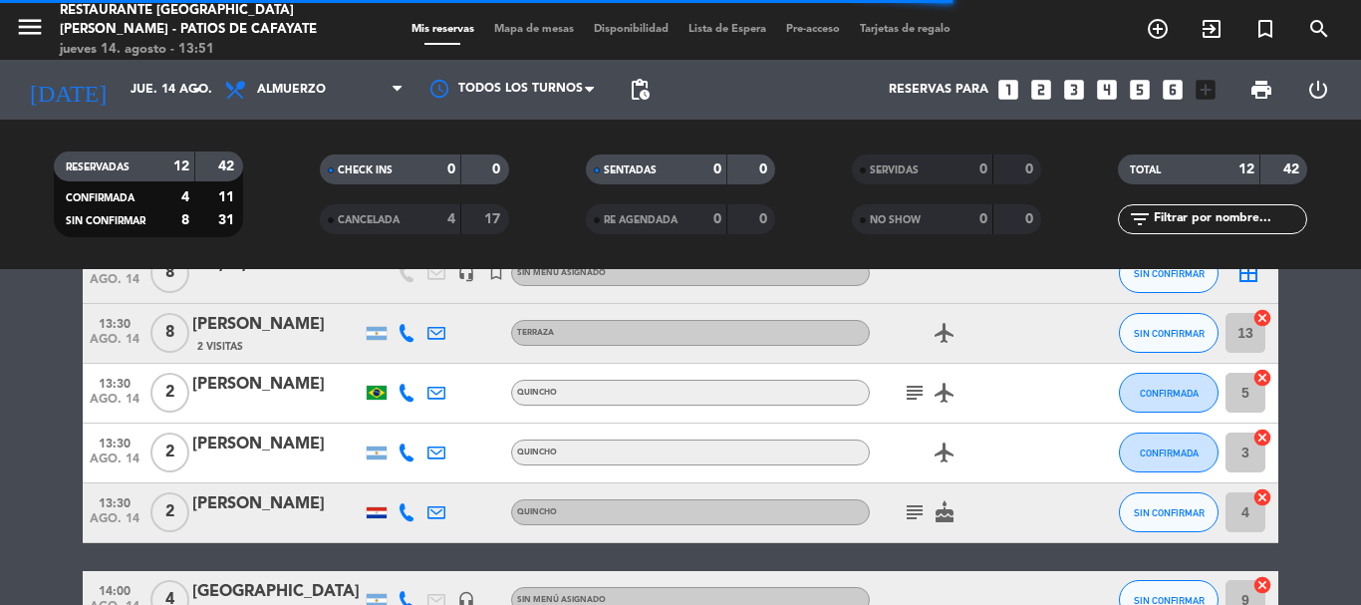
scroll to position [398, 0]
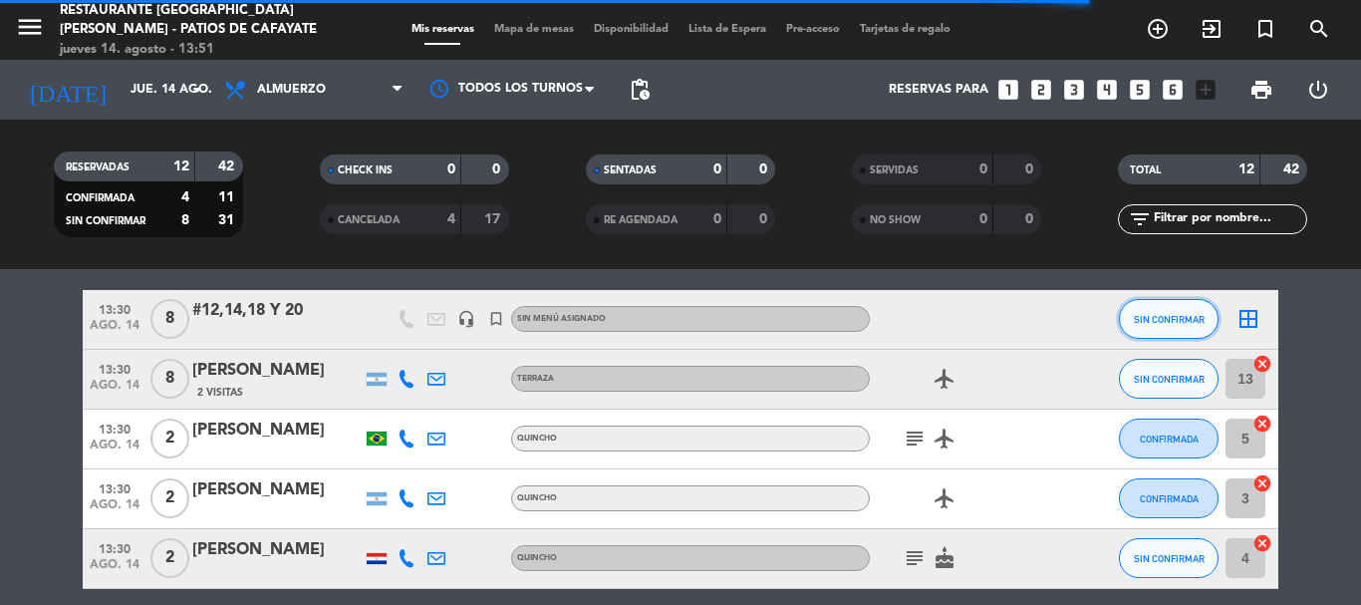
click at [1171, 314] on span "SIN CONFIRMAR" at bounding box center [1169, 319] width 71 height 11
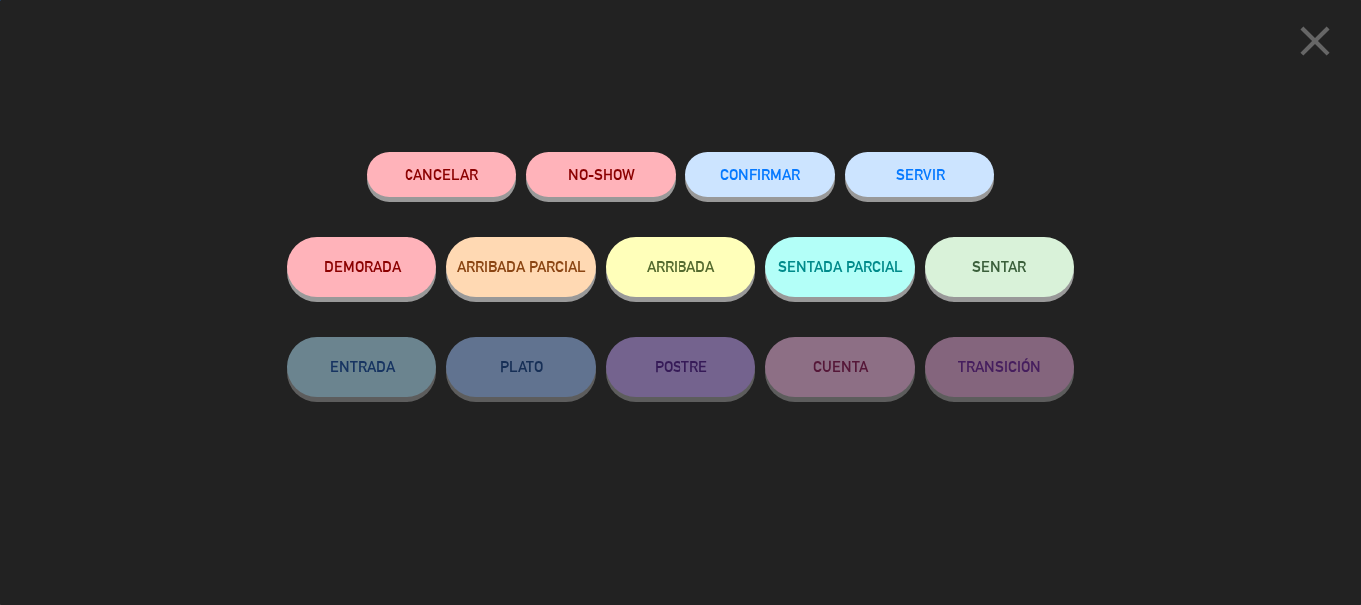
click at [693, 267] on button "ARRIBADA" at bounding box center [680, 267] width 149 height 60
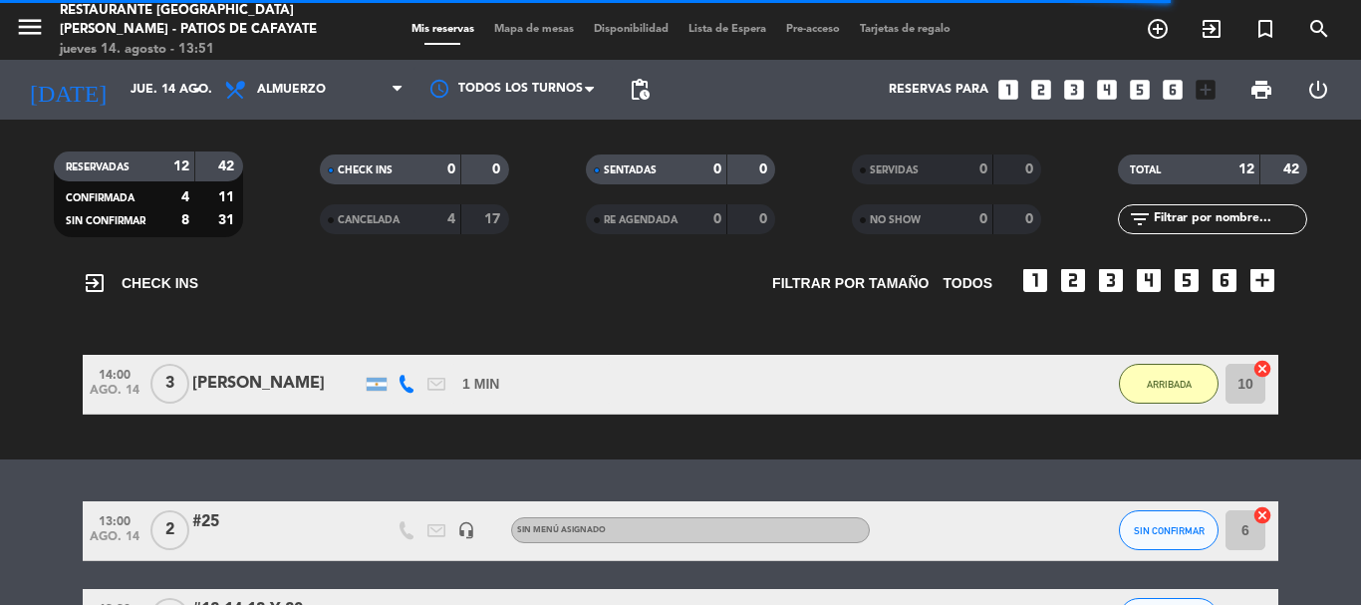
scroll to position [198, 0]
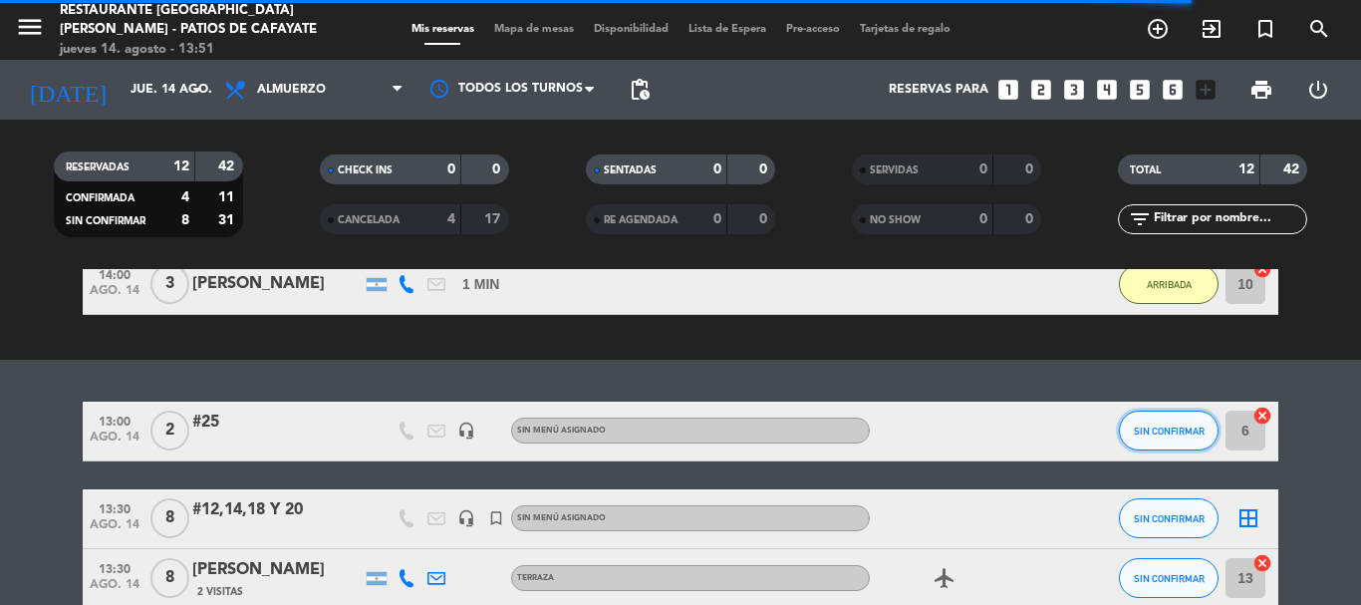
click at [1160, 416] on button "SIN CONFIRMAR" at bounding box center [1169, 431] width 100 height 40
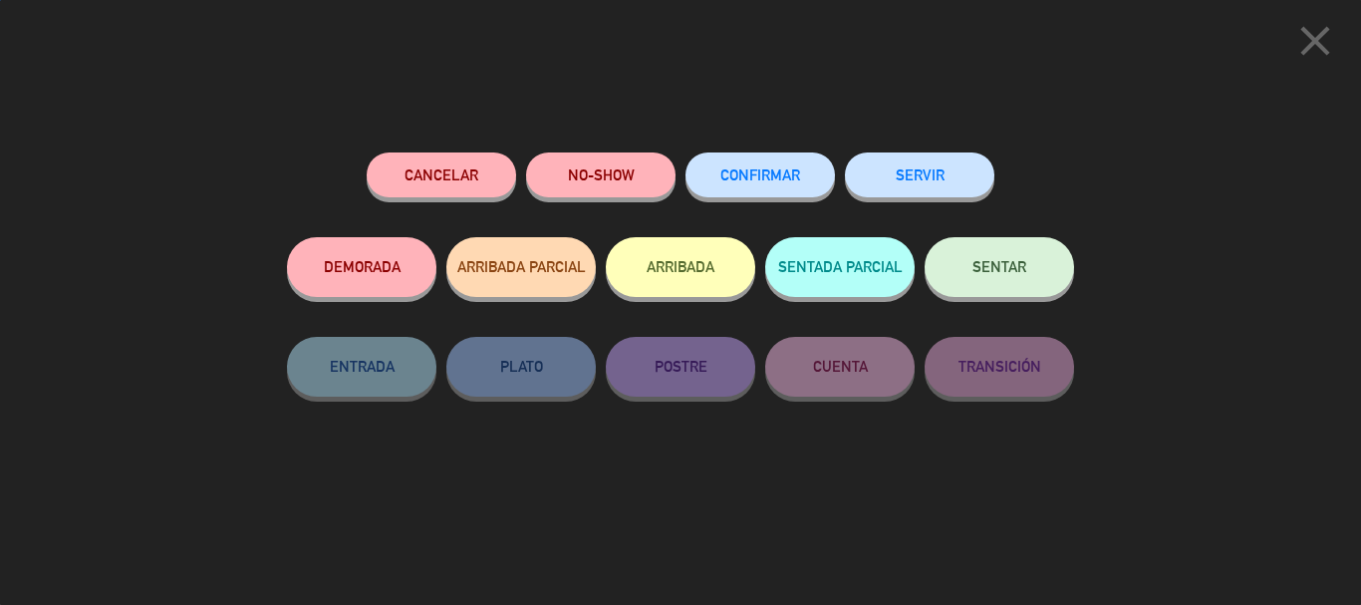
click at [697, 263] on button "ARRIBADA" at bounding box center [680, 267] width 149 height 60
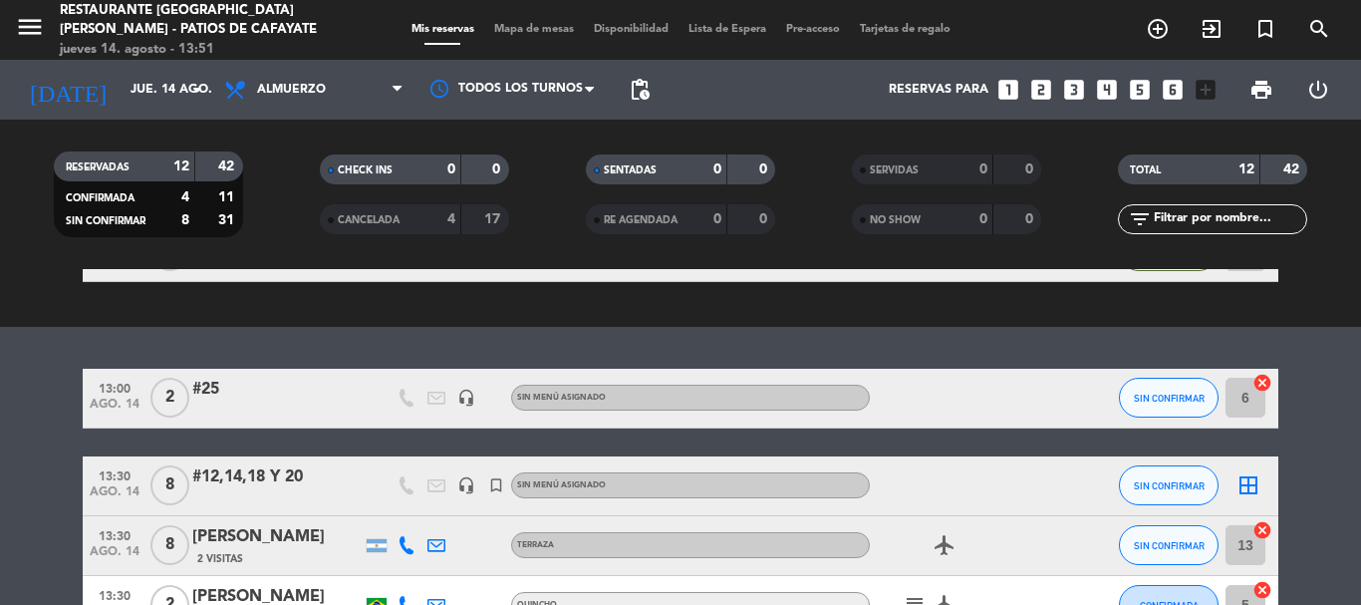
scroll to position [299, 0]
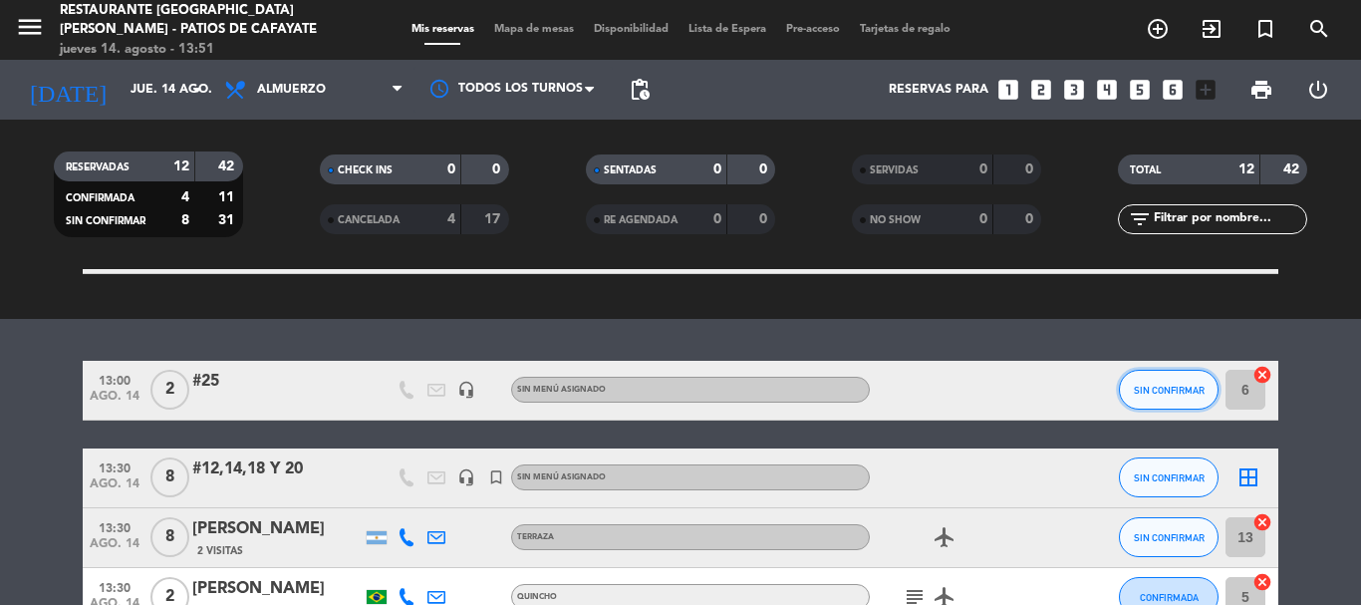
click at [1182, 380] on button "SIN CONFIRMAR" at bounding box center [1169, 390] width 100 height 40
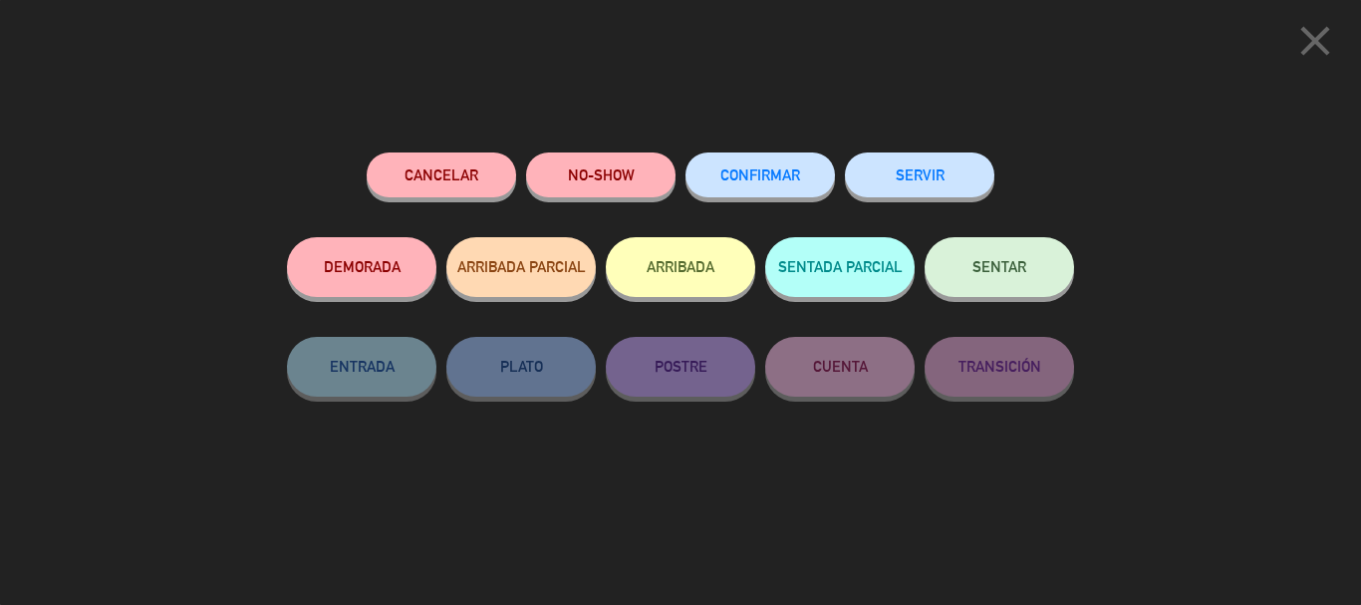
click at [712, 257] on button "ARRIBADA" at bounding box center [680, 267] width 149 height 60
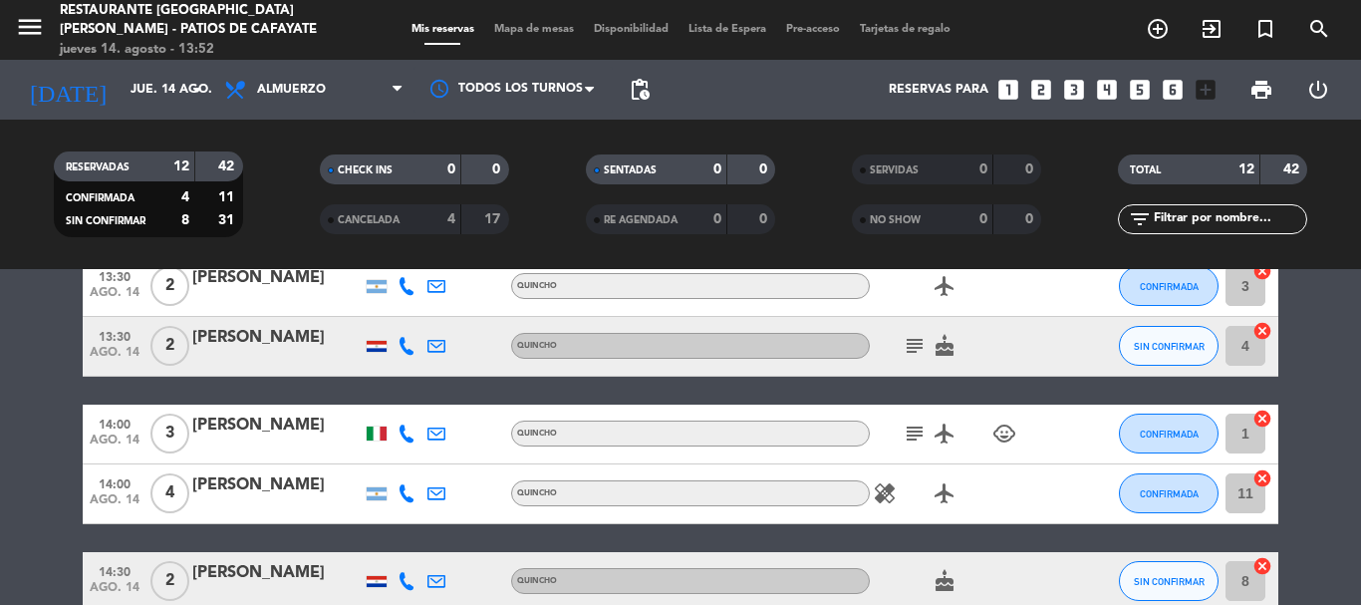
scroll to position [864, 0]
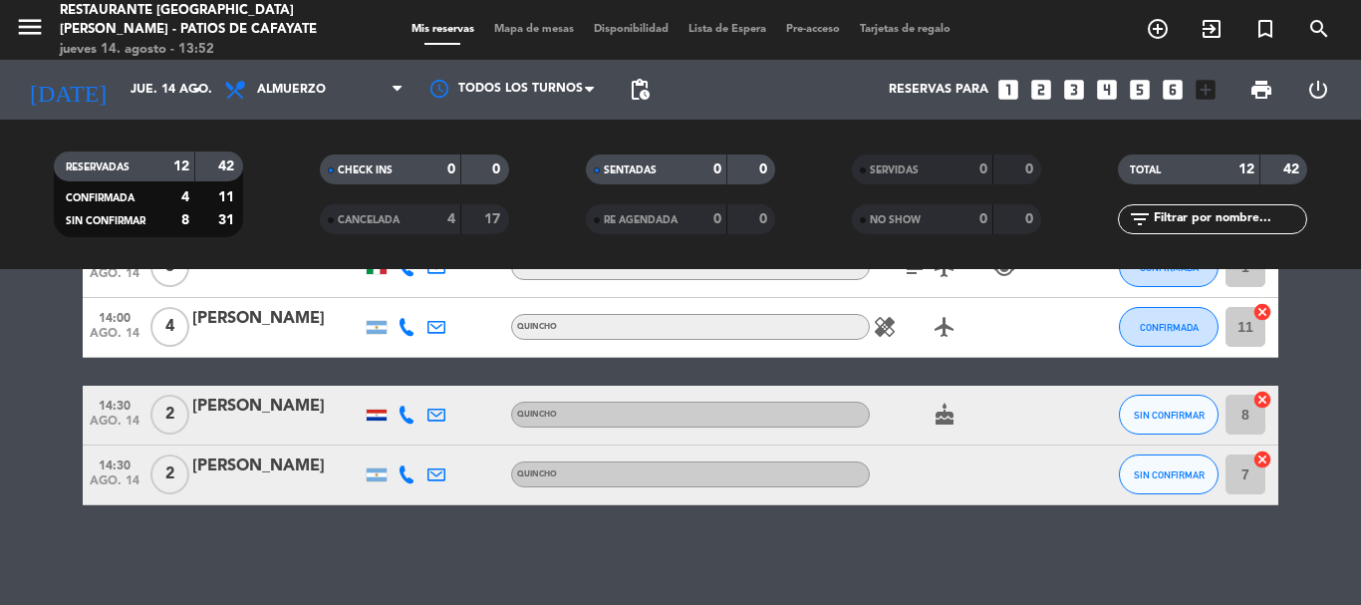
click at [637, 535] on div "No hay notas para este servicio. Haz clic para agregar una exit_to_app CHECK IN…" at bounding box center [680, 437] width 1361 height 336
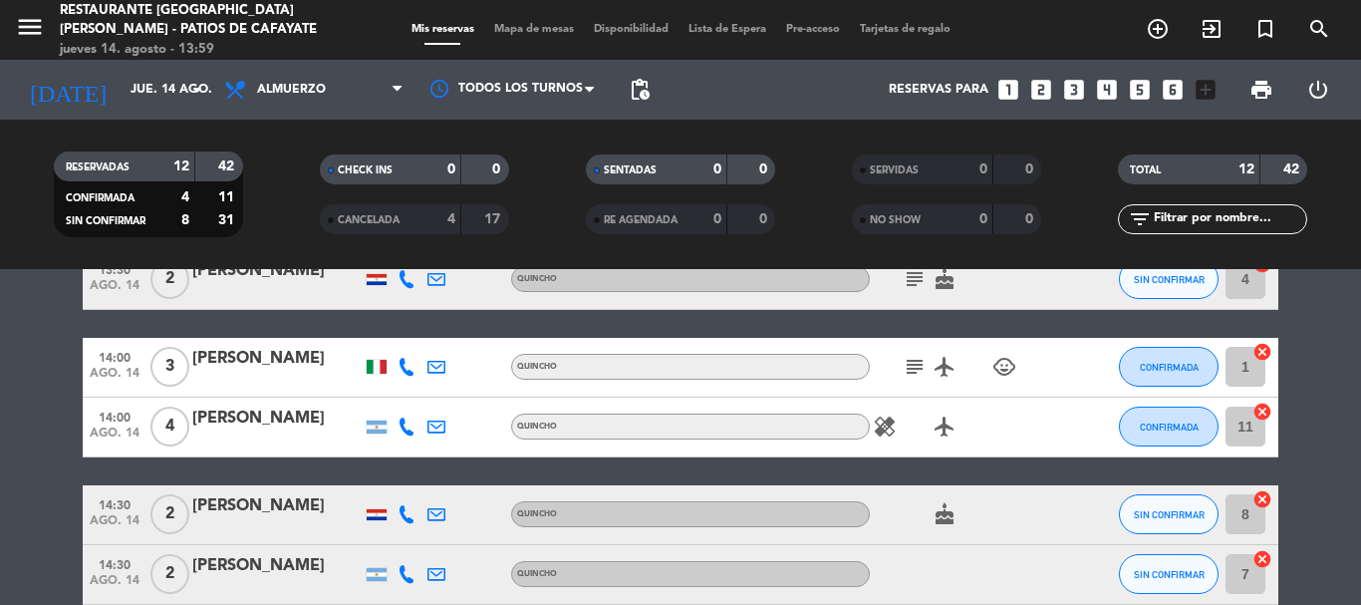
scroll to position [665, 0]
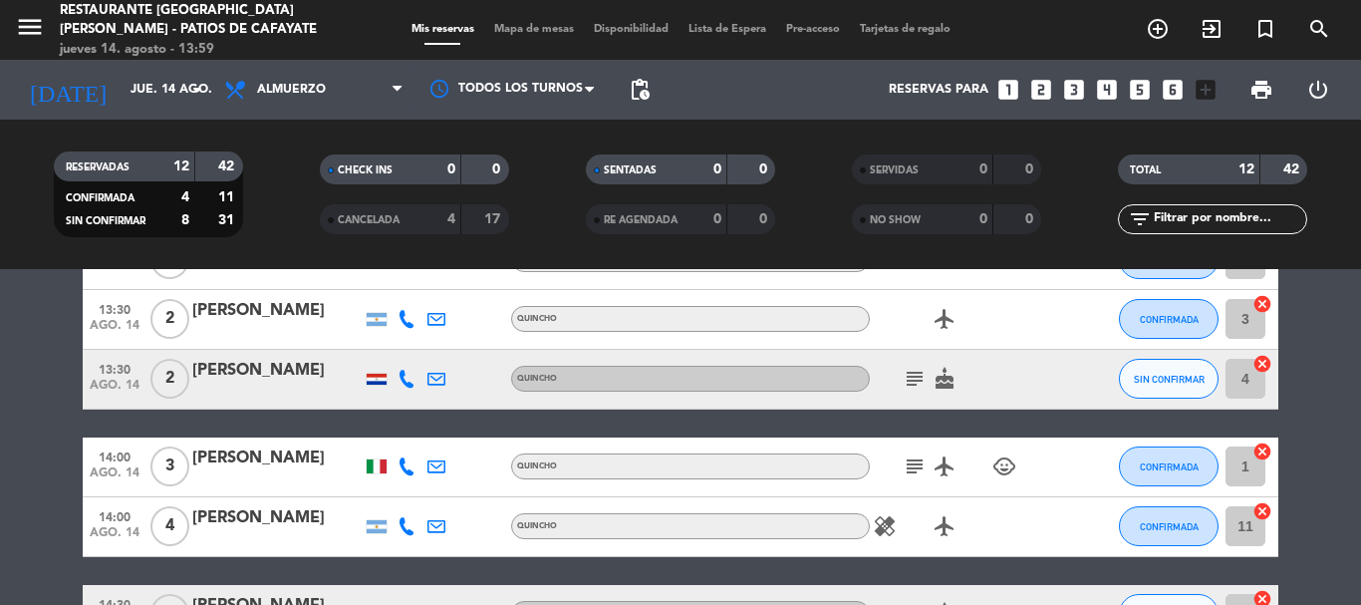
click at [924, 462] on icon "subject" at bounding box center [915, 466] width 24 height 24
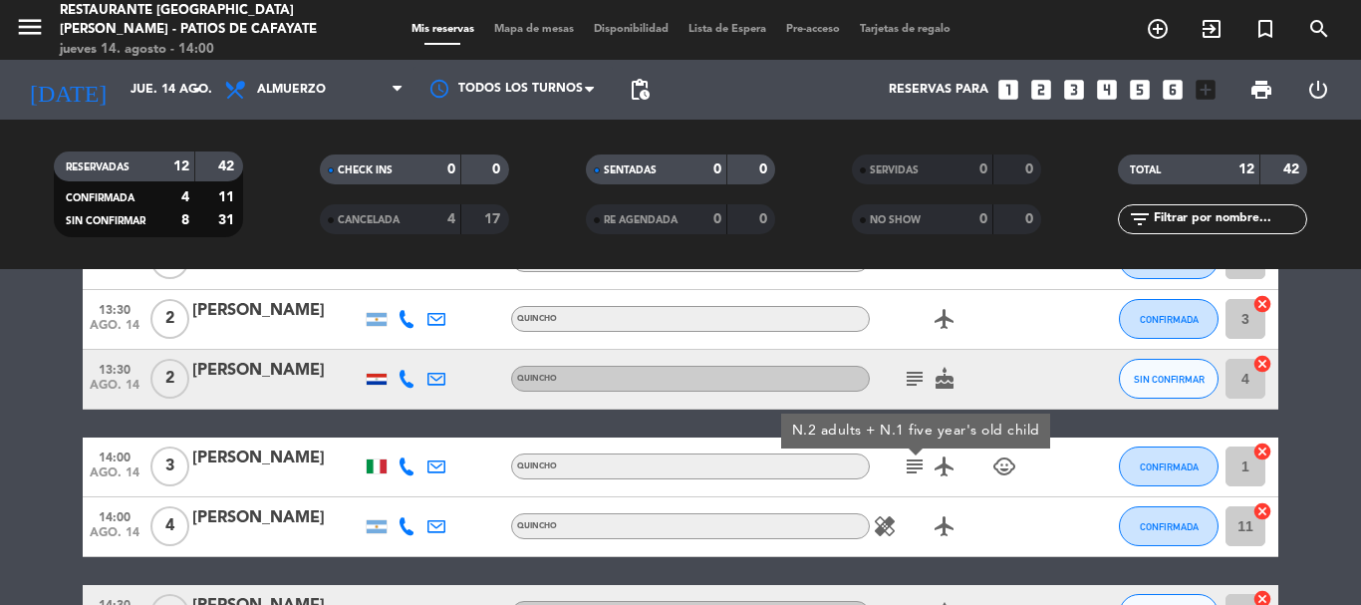
click at [919, 463] on icon "subject" at bounding box center [915, 466] width 24 height 24
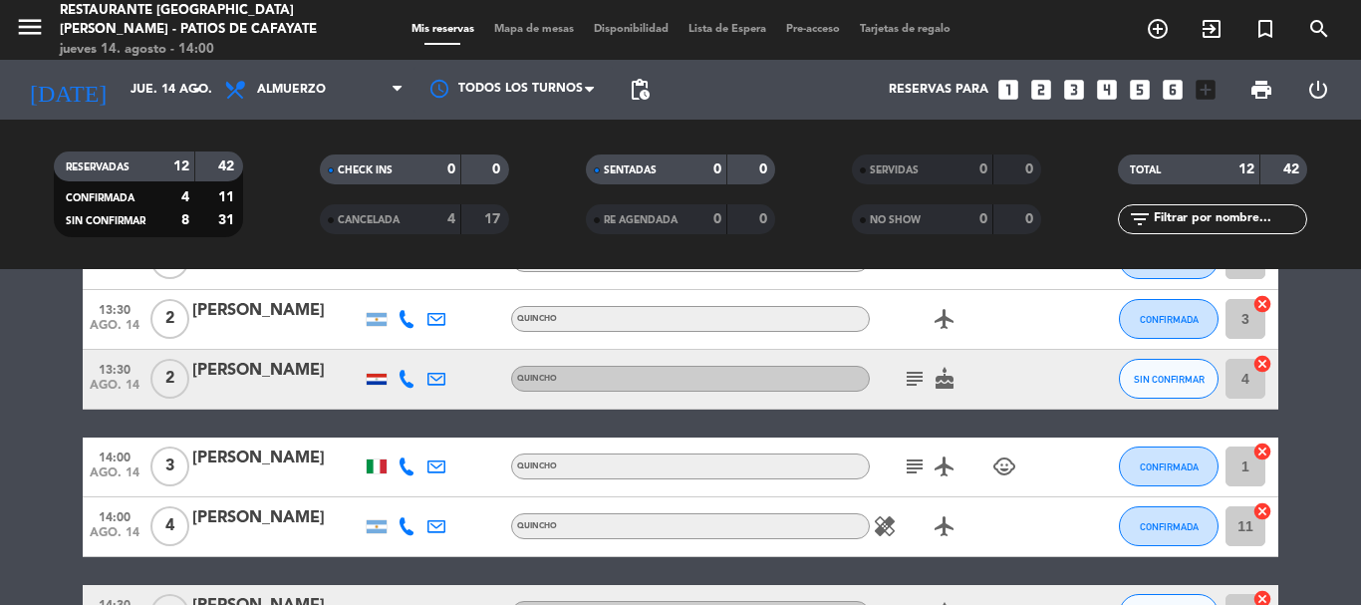
click at [920, 462] on icon "subject" at bounding box center [915, 466] width 24 height 24
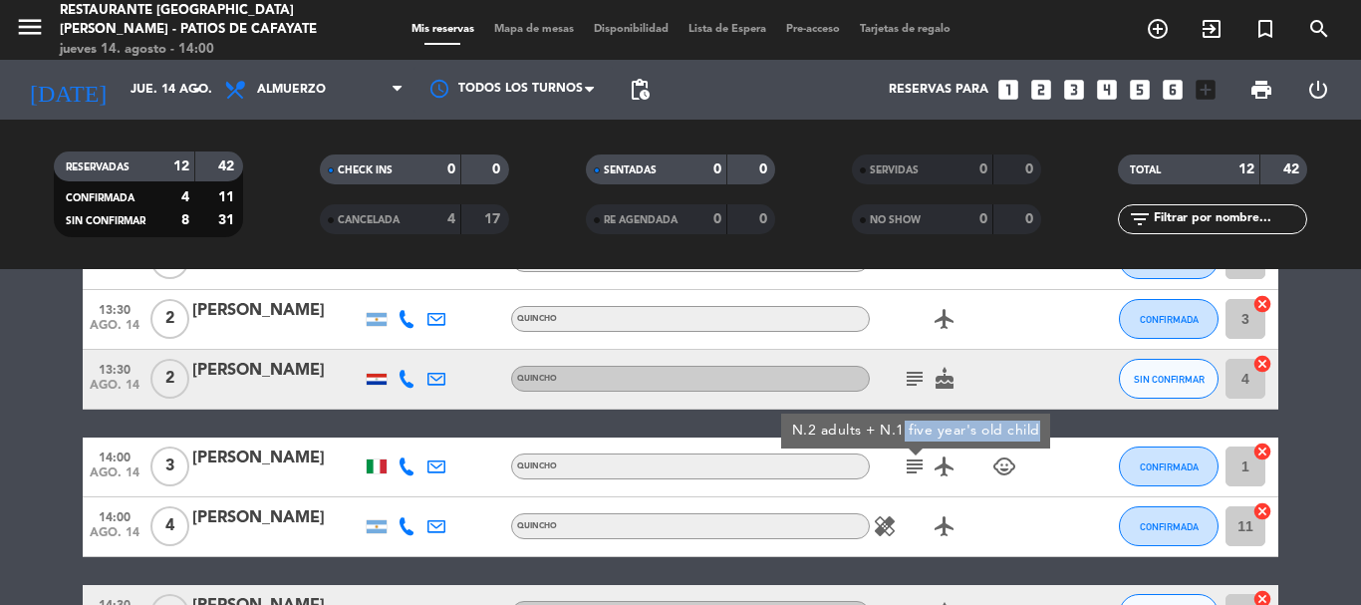
drag, startPoint x: 905, startPoint y: 427, endPoint x: 1044, endPoint y: 422, distance: 139.6
click at [1044, 422] on div "N.2 adults + N.1 five year's old child" at bounding box center [915, 431] width 269 height 35
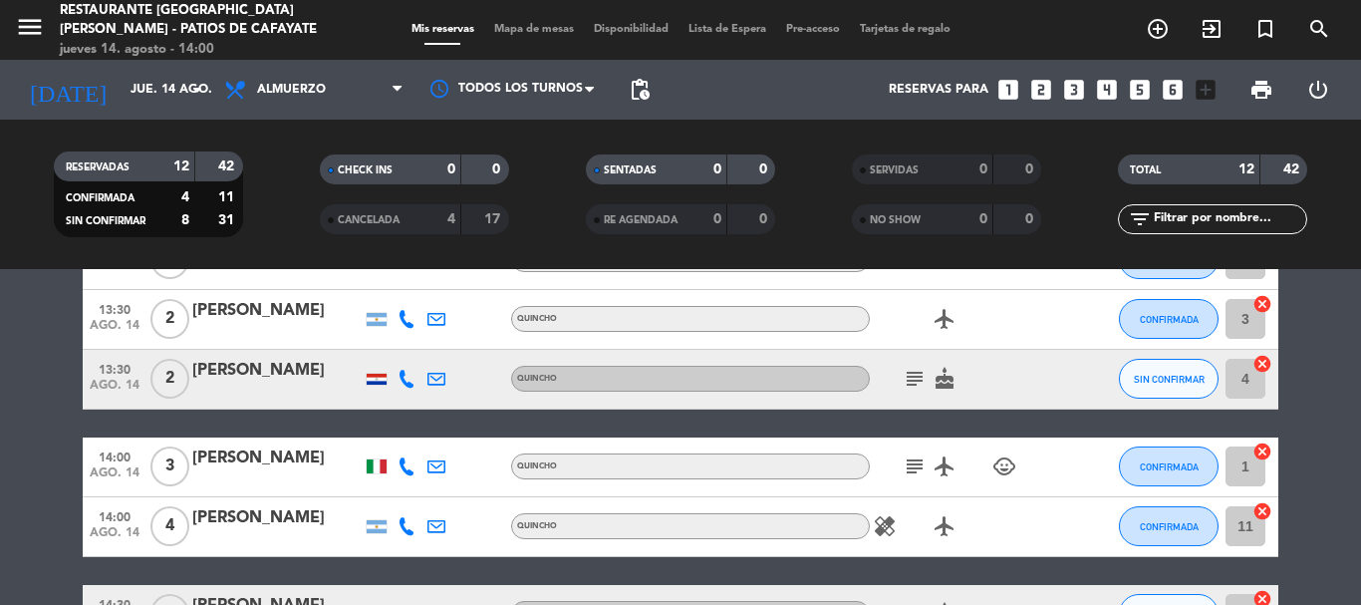
click at [919, 459] on icon "subject" at bounding box center [915, 466] width 24 height 24
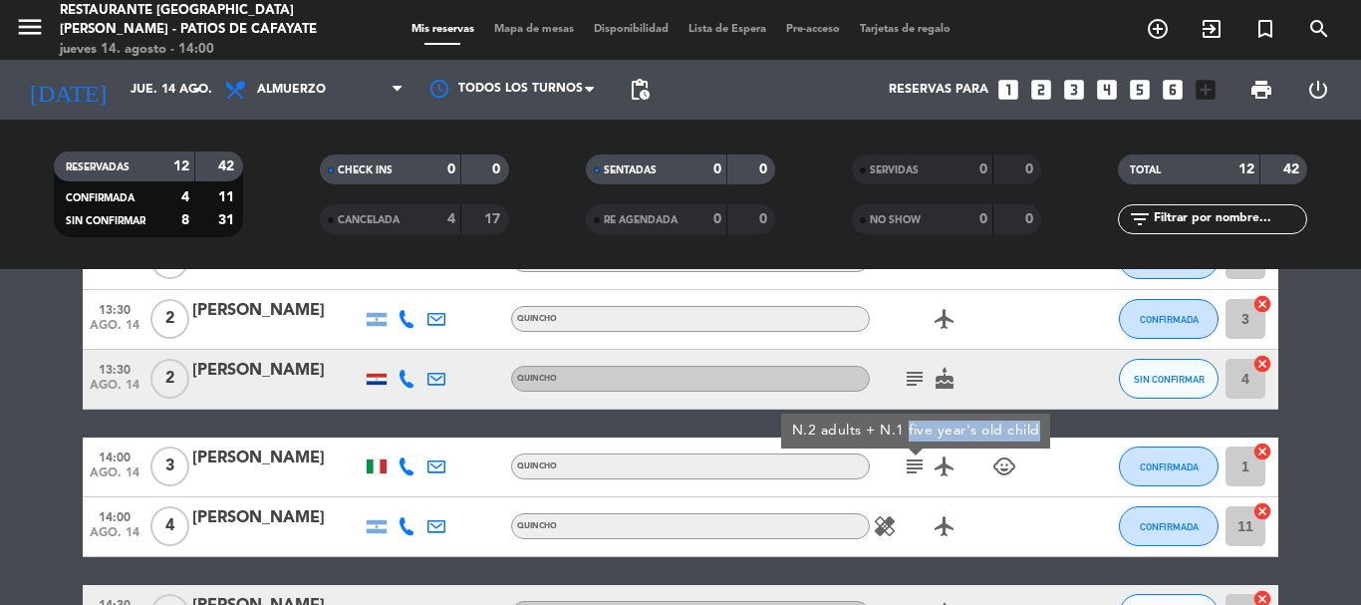
drag, startPoint x: 908, startPoint y: 424, endPoint x: 1039, endPoint y: 428, distance: 131.6
click at [1039, 428] on div "N.2 adults + N.1 five year's old child" at bounding box center [915, 431] width 269 height 35
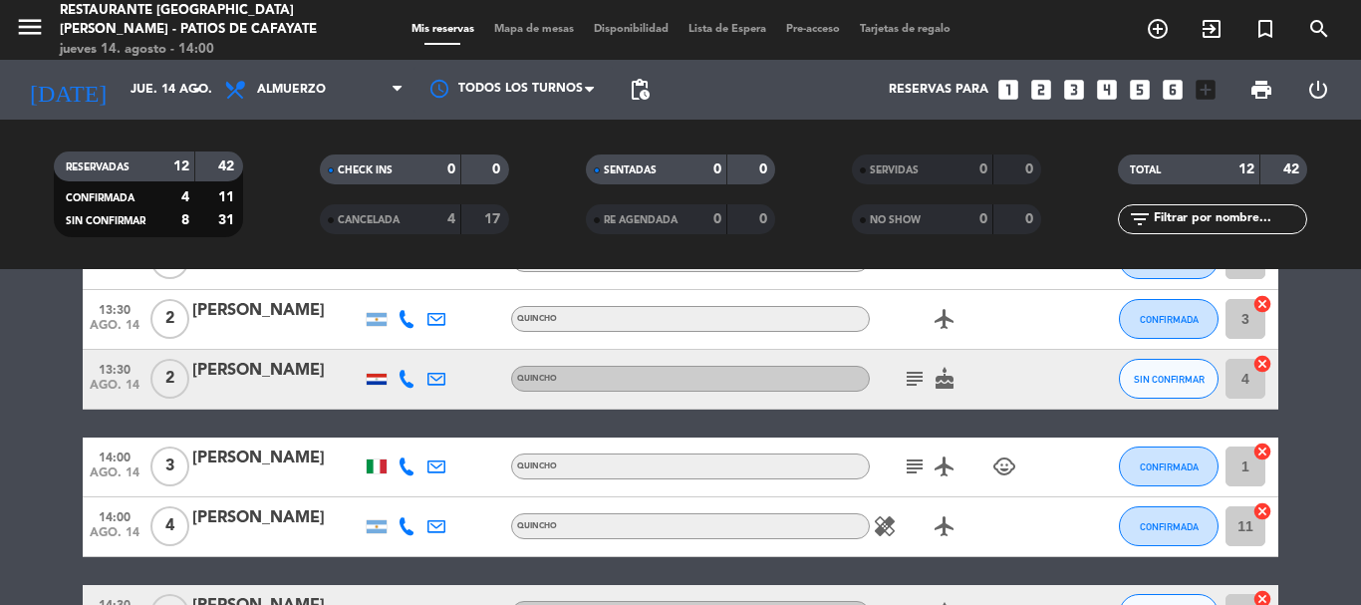
click at [235, 462] on div "[PERSON_NAME]" at bounding box center [276, 458] width 169 height 26
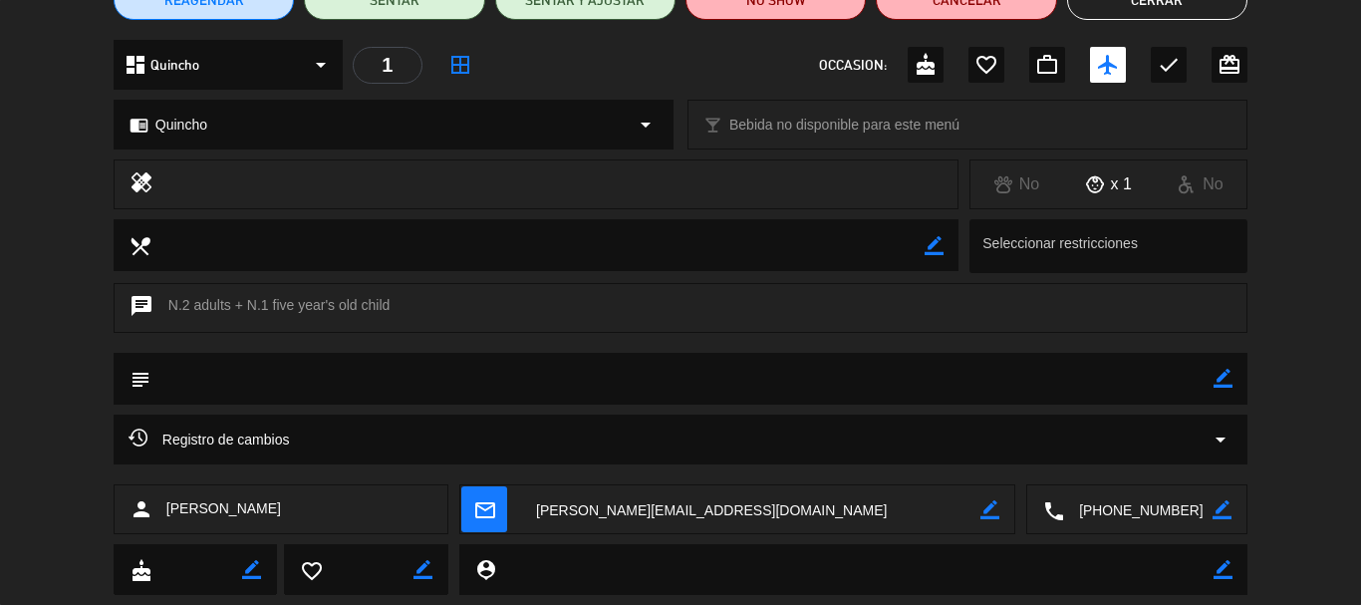
scroll to position [249, 0]
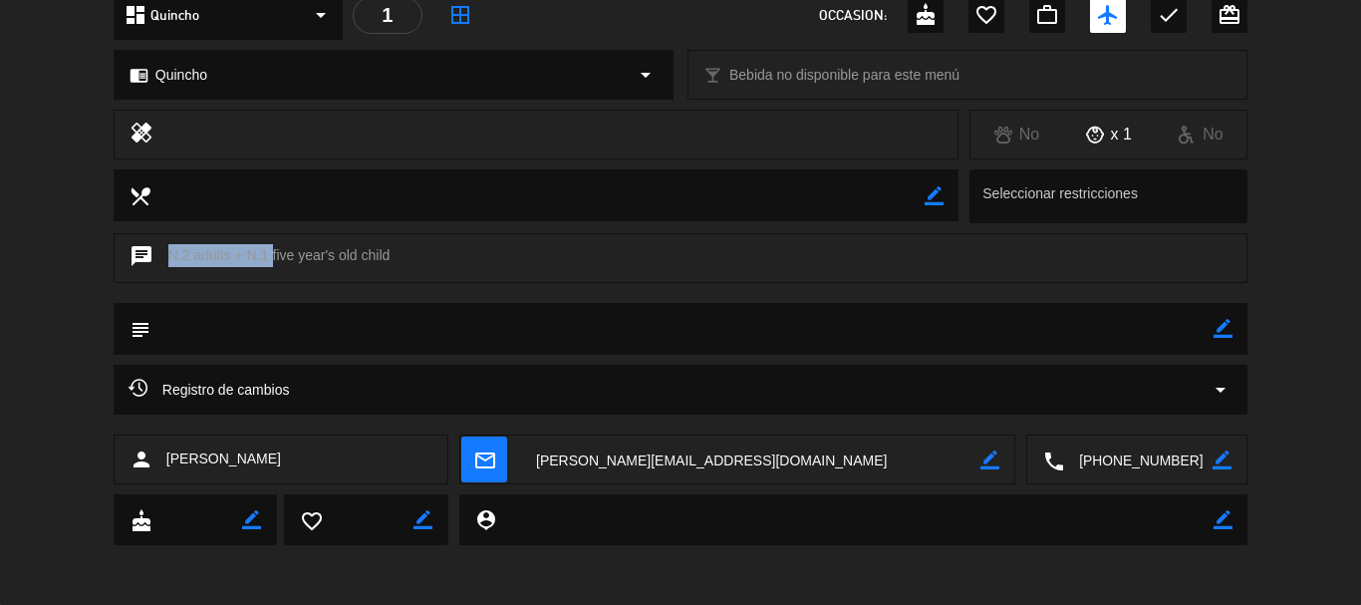
drag, startPoint x: 269, startPoint y: 254, endPoint x: 408, endPoint y: 262, distance: 138.7
click at [408, 262] on div "chat N.2 adults + N.1 five year's old child" at bounding box center [681, 258] width 1134 height 50
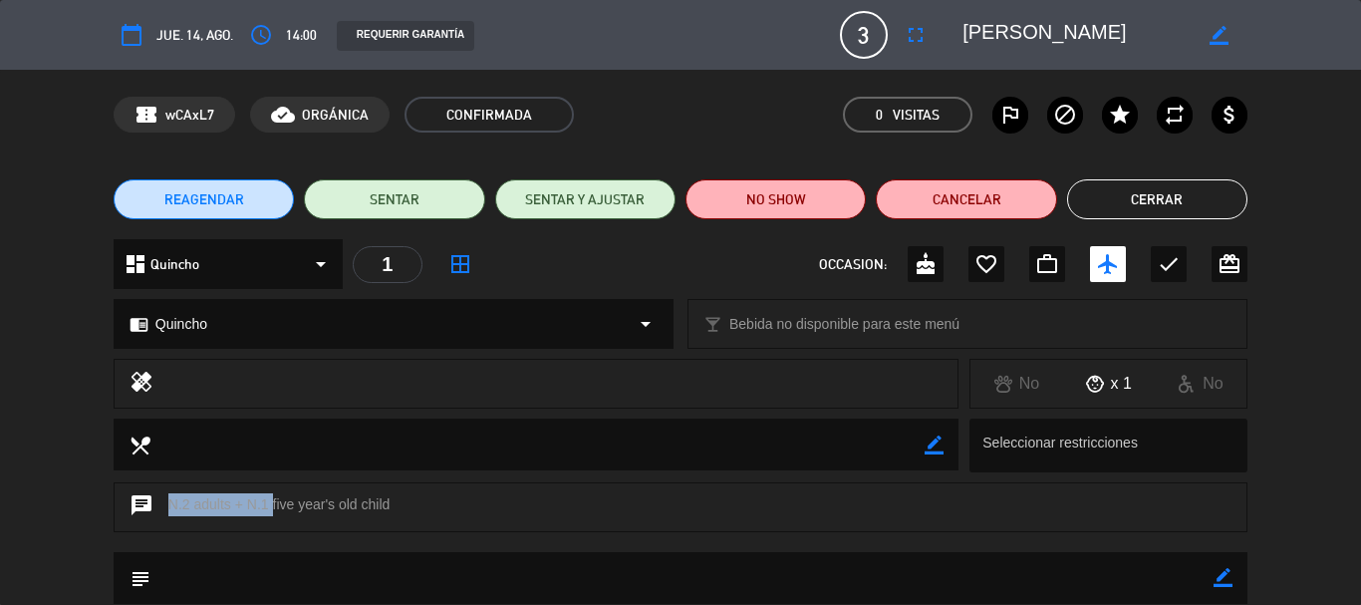
click at [1174, 201] on button "Cerrar" at bounding box center [1157, 199] width 180 height 40
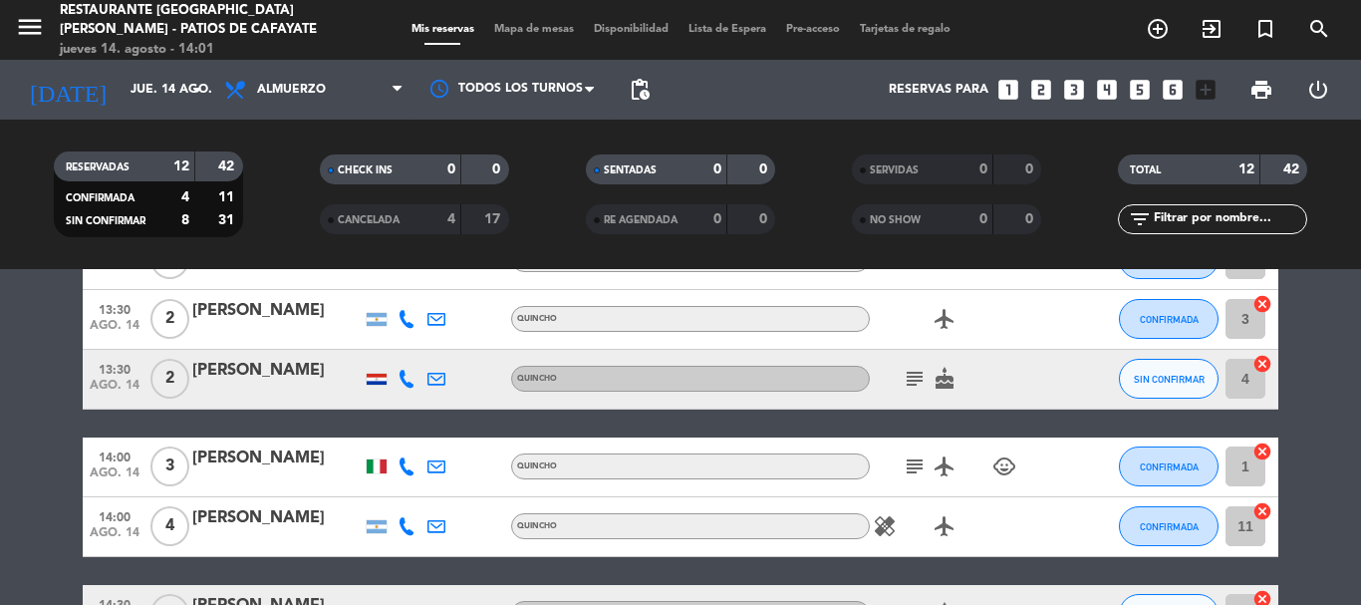
click at [914, 377] on icon "subject" at bounding box center [915, 379] width 24 height 24
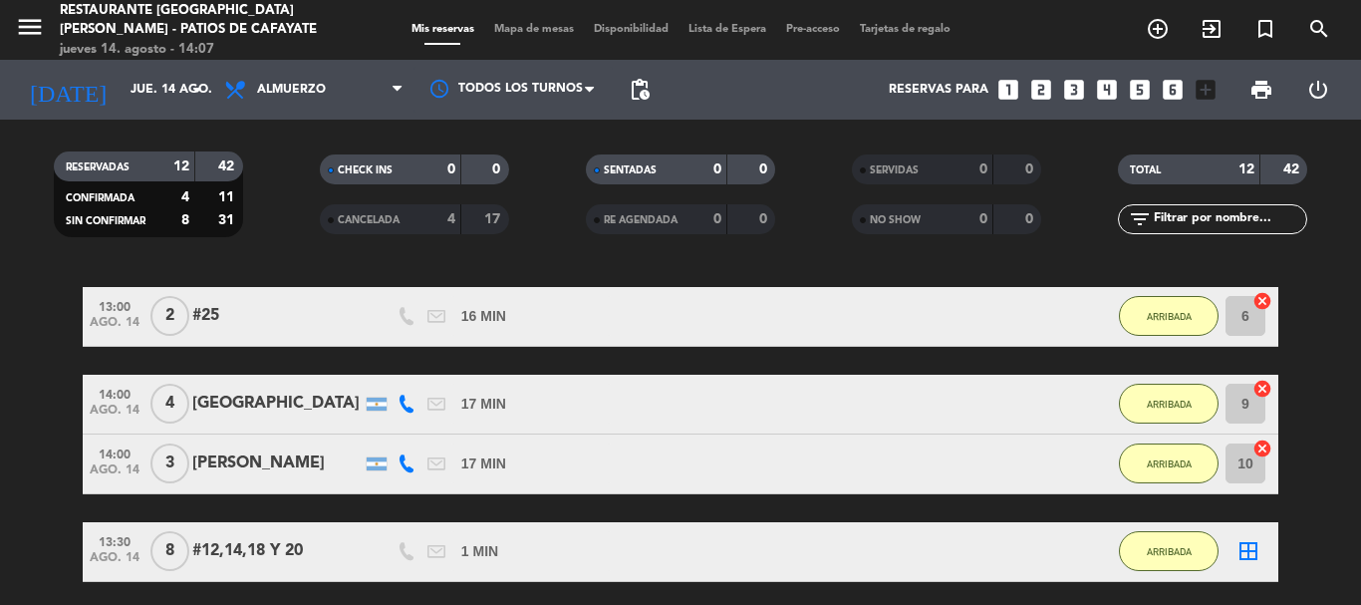
scroll to position [764, 0]
